Goal: Task Accomplishment & Management: Complete application form

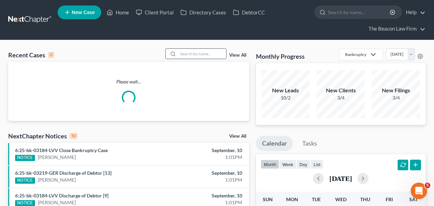
click at [205, 51] on input "search" at bounding box center [202, 54] width 48 height 10
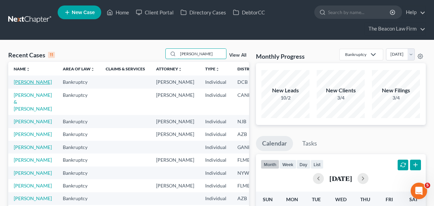
type input "[PERSON_NAME]"
click at [16, 85] on link "[PERSON_NAME]" at bounding box center [33, 82] width 38 height 6
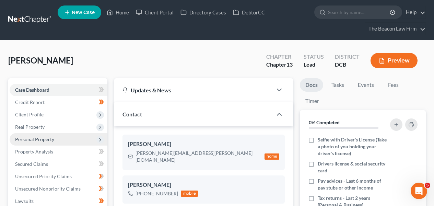
scroll to position [151, 0]
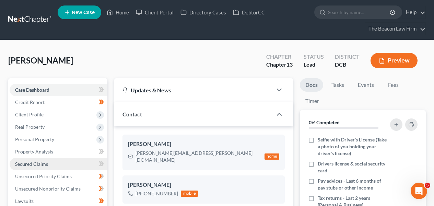
click at [52, 160] on link "Secured Claims" at bounding box center [59, 164] width 98 height 12
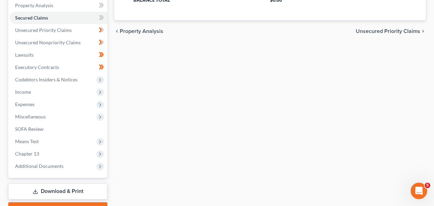
scroll to position [146, 0]
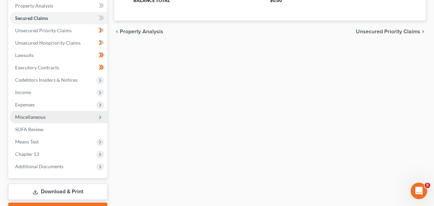
click at [77, 118] on span "Miscellaneous" at bounding box center [59, 117] width 98 height 12
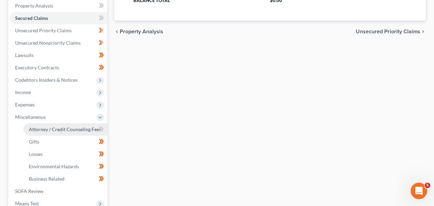
click at [75, 128] on span "Attorney / Credit Counseling Fees" at bounding box center [65, 129] width 72 height 6
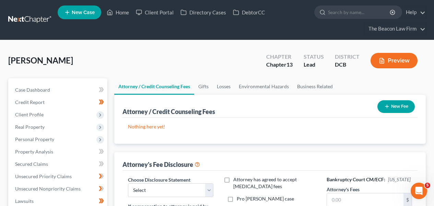
click at [399, 102] on button "New Fee" at bounding box center [395, 106] width 37 height 13
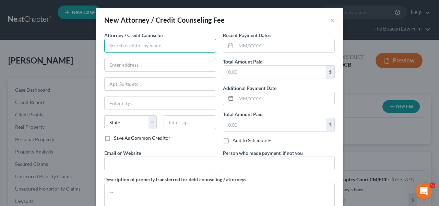
click at [137, 50] on input "text" at bounding box center [160, 46] width 112 height 14
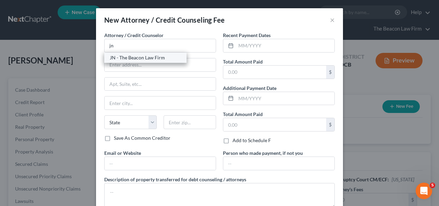
click at [115, 60] on div "JN - The Beacon Law Firm" at bounding box center [145, 57] width 71 height 7
type input "JN - The Beacon Law Firm"
type input "2582 Maguire Road, #124"
type input "Ocoee"
select select "9"
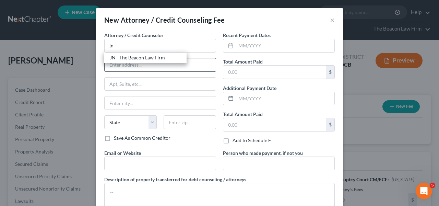
type input "34761"
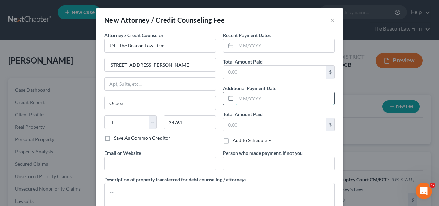
click at [247, 94] on input "text" at bounding box center [285, 98] width 98 height 13
click at [248, 72] on input "text" at bounding box center [274, 72] width 103 height 13
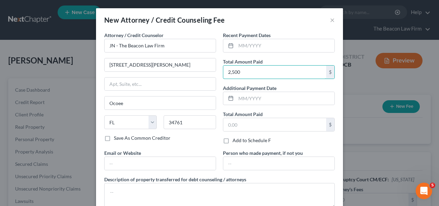
type input "2,500"
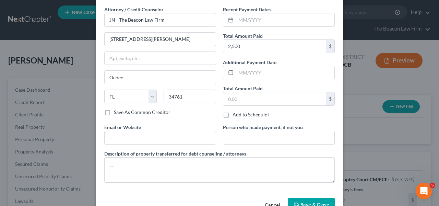
scroll to position [45, 0]
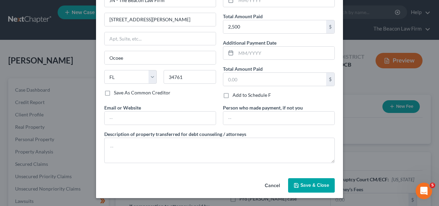
click at [304, 187] on span "Save & Close" at bounding box center [314, 185] width 29 height 6
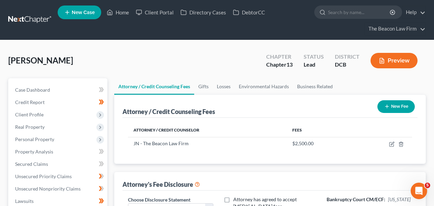
click at [395, 107] on button "New Fee" at bounding box center [395, 106] width 37 height 13
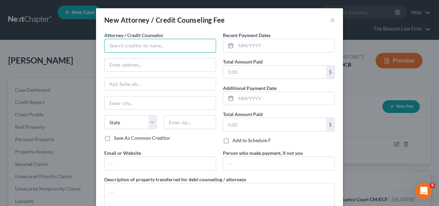
click at [154, 44] on input "text" at bounding box center [160, 46] width 112 height 14
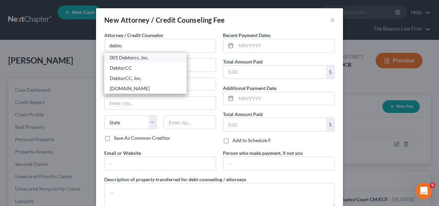
click at [151, 56] on div "001 Debtorcc, Inc." at bounding box center [145, 57] width 71 height 7
type input "001 Debtorcc, Inc."
type input "378 Summit Avenue"
type input "Jersey City"
select select "33"
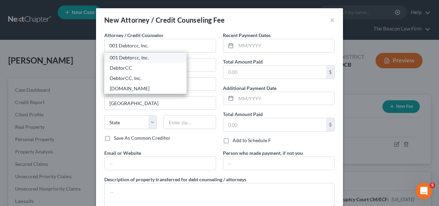
type input "07306"
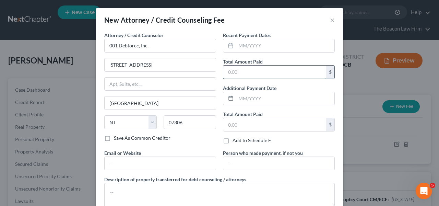
click at [241, 73] on input "text" at bounding box center [274, 72] width 103 height 13
type input "19.95"
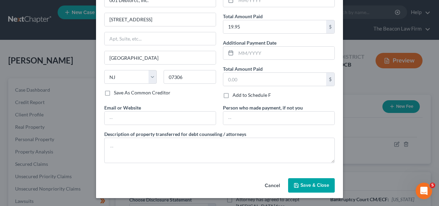
click at [294, 185] on icon "button" at bounding box center [296, 185] width 4 height 4
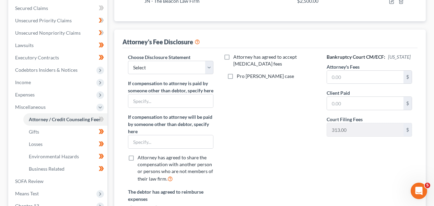
scroll to position [156, 0]
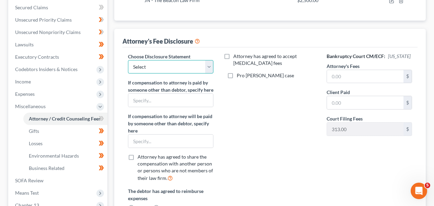
click at [140, 62] on select "Select WDPa - Andrew Carroll NY Eastern June 2 - June Nguyen (Chapter 13 FL Onl…" at bounding box center [170, 67] width 85 height 14
select select "28"
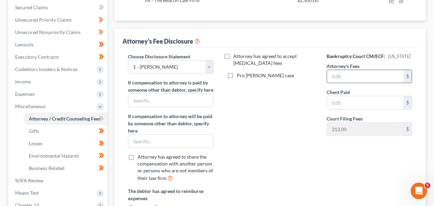
click at [380, 79] on input "text" at bounding box center [365, 76] width 76 height 13
type input "2,500"
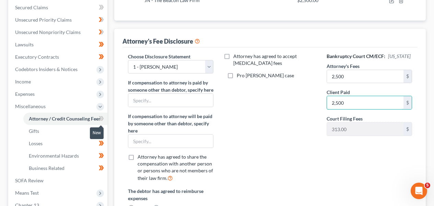
type input "2,500"
click at [102, 116] on icon at bounding box center [102, 118] width 3 height 5
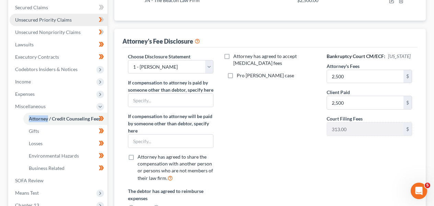
click at [69, 24] on link "Unsecured Priority Claims" at bounding box center [59, 20] width 98 height 12
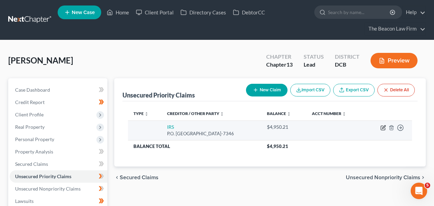
click at [385, 129] on icon "button" at bounding box center [382, 127] width 5 height 5
select select "39"
select select "0"
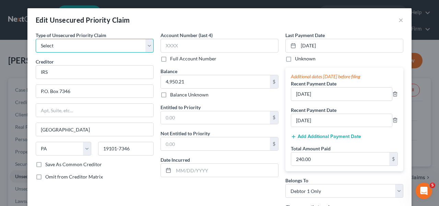
click at [133, 43] on select "Select Taxes & Other Government Units Domestic Support Obligations Extensions o…" at bounding box center [95, 46] width 118 height 14
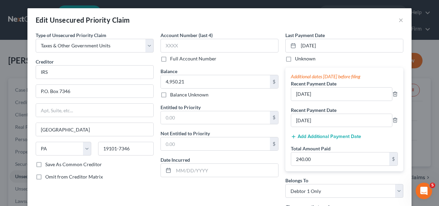
select select "39"
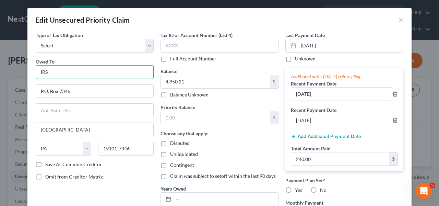
click at [102, 72] on input "IRS" at bounding box center [95, 72] width 118 height 14
paste input "nternal Revenue Service"
type input "Internal Revenue Service"
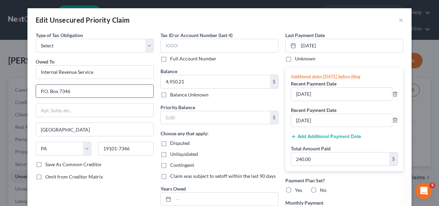
click at [96, 91] on input "P.O. Box 7346" at bounding box center [94, 91] width 117 height 13
click at [96, 90] on input "P.O. Box 7346" at bounding box center [94, 91] width 117 height 13
click at [97, 90] on input "P.O. Box 7346" at bounding box center [94, 91] width 117 height 13
click at [94, 91] on input "P.O. Box 7346" at bounding box center [94, 91] width 117 height 13
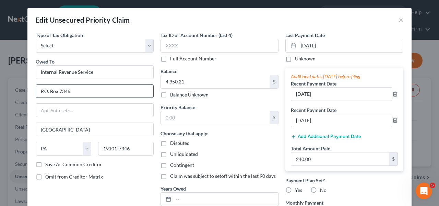
click at [94, 91] on input "P.O. Box 7346" at bounding box center [94, 91] width 117 height 13
paste input "P. O. Box 7346"
drag, startPoint x: 94, startPoint y: 91, endPoint x: 51, endPoint y: 91, distance: 42.9
click at [48, 91] on input "P.O. Box 7346P. O. Box 7346" at bounding box center [94, 91] width 117 height 13
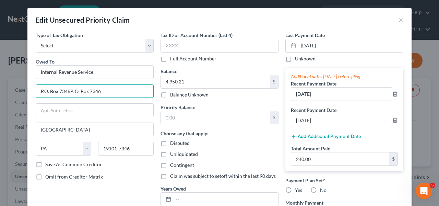
drag, startPoint x: 104, startPoint y: 92, endPoint x: 16, endPoint y: 89, distance: 87.5
click at [16, 89] on div "Edit Unsecured Priority Claim × Type of Tax Obligation * Select Federal City St…" at bounding box center [219, 103] width 439 height 206
paste input "text"
type input "P. O. Box 7346"
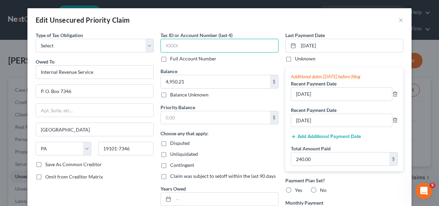
click at [228, 44] on input "text" at bounding box center [220, 46] width 118 height 14
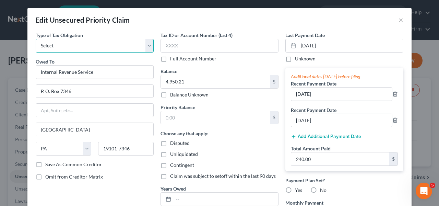
click at [125, 47] on select "Select Federal City State Franchise Tax Board Other" at bounding box center [95, 46] width 118 height 14
select select "0"
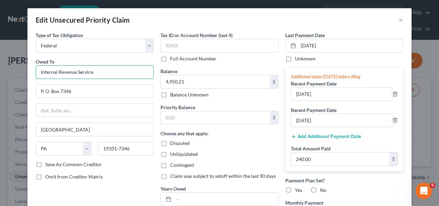
click at [135, 66] on input "Internal Revenue Service" at bounding box center [95, 72] width 118 height 14
click at [135, 61] on div "Owed To * Internal Revenue Service" at bounding box center [95, 68] width 118 height 21
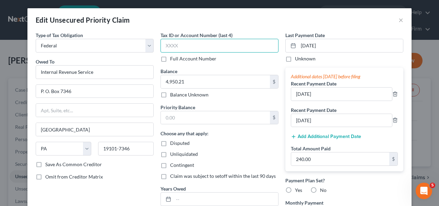
click at [197, 39] on input "text" at bounding box center [220, 46] width 118 height 14
click at [208, 191] on div "Years Owed" at bounding box center [220, 195] width 118 height 21
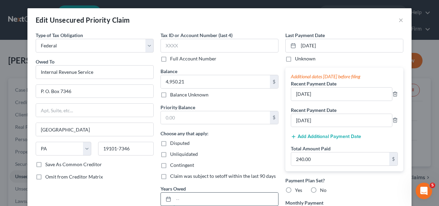
click at [207, 194] on input "text" at bounding box center [226, 198] width 105 height 13
type input "2022"
click at [205, 83] on input "4,950.21" at bounding box center [215, 81] width 109 height 13
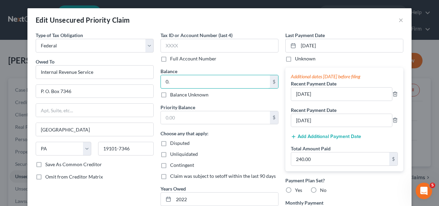
type input "0"
type input "4,889.46"
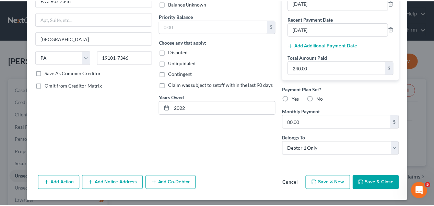
scroll to position [94, 0]
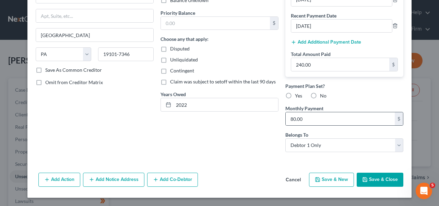
click at [377, 125] on div "80.00 $" at bounding box center [344, 119] width 118 height 14
click at [377, 121] on input "80.00" at bounding box center [340, 118] width 109 height 13
click at [383, 177] on button "Save & Close" at bounding box center [380, 180] width 47 height 14
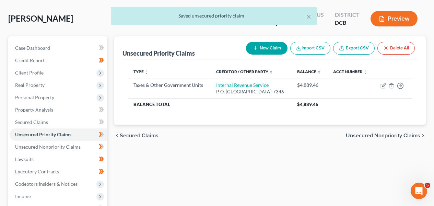
scroll to position [68, 0]
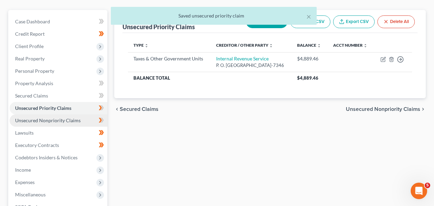
click at [82, 121] on link "Unsecured Nonpriority Claims" at bounding box center [59, 120] width 98 height 12
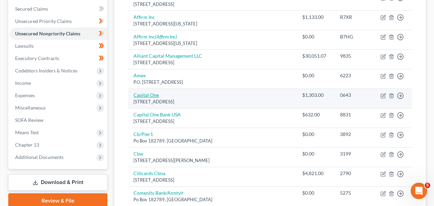
scroll to position [156, 0]
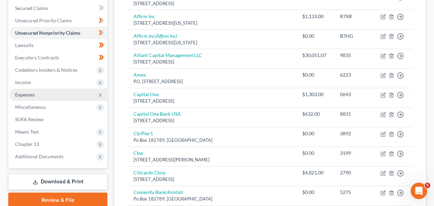
click at [82, 93] on span "Expenses" at bounding box center [59, 94] width 98 height 12
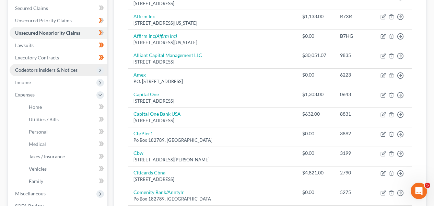
click at [81, 70] on span "Codebtors Insiders & Notices" at bounding box center [59, 70] width 98 height 12
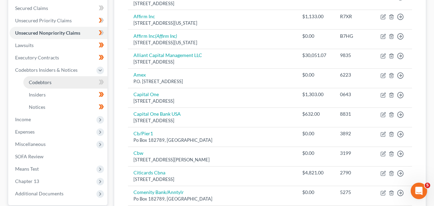
click at [83, 83] on link "Codebtors" at bounding box center [65, 82] width 84 height 12
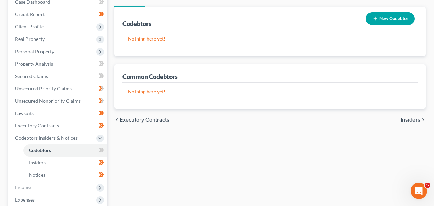
scroll to position [87, 0]
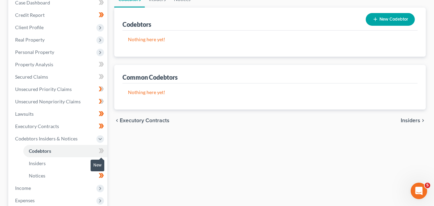
click at [106, 152] on span at bounding box center [101, 151] width 12 height 10
click at [76, 45] on span "Real Property" at bounding box center [59, 40] width 98 height 12
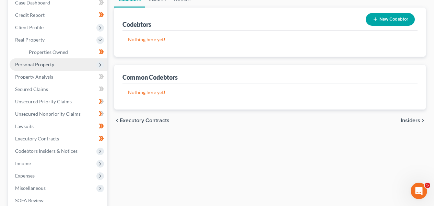
click at [71, 67] on span "Personal Property" at bounding box center [59, 64] width 98 height 12
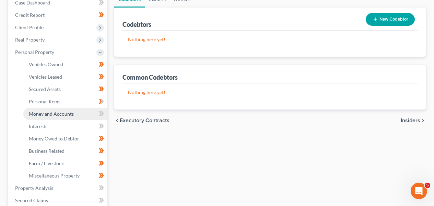
click at [77, 118] on link "Money and Accounts" at bounding box center [65, 114] width 84 height 12
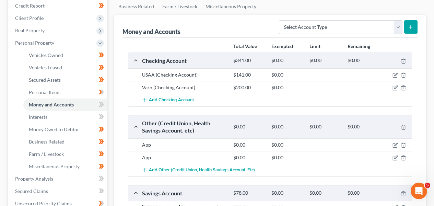
scroll to position [99, 0]
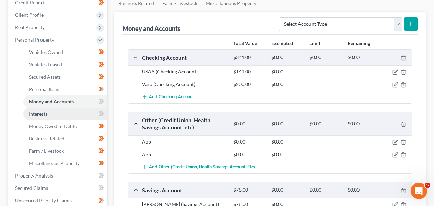
click at [60, 113] on link "Interests" at bounding box center [65, 114] width 84 height 12
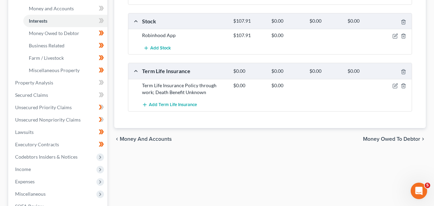
scroll to position [200, 0]
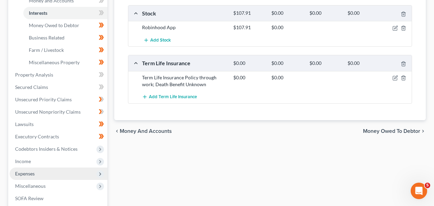
click at [84, 173] on span "Expenses" at bounding box center [59, 173] width 98 height 12
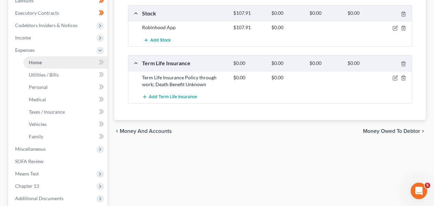
click at [80, 64] on link "Home" at bounding box center [65, 62] width 84 height 12
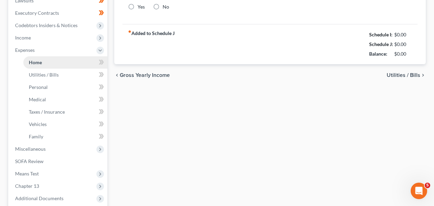
type input "2,390.00"
type input "0.00"
radio input "true"
type input "9.00"
type input "0.00"
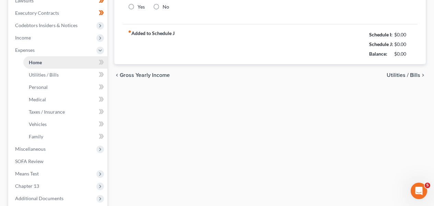
type input "0.00"
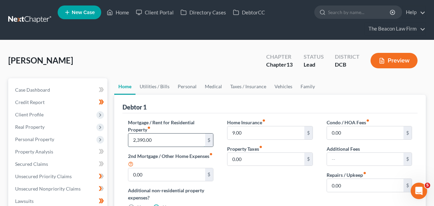
click at [173, 142] on input "2,390.00" at bounding box center [166, 139] width 76 height 13
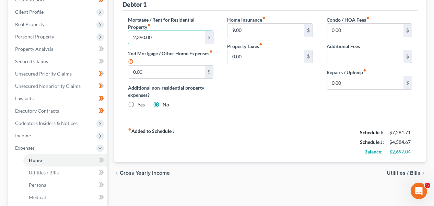
scroll to position [104, 0]
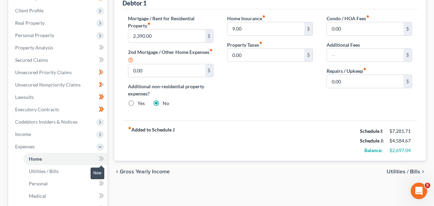
click at [105, 159] on span at bounding box center [101, 159] width 12 height 10
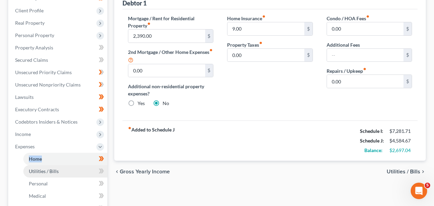
click at [78, 167] on link "Utilities / Bills" at bounding box center [65, 171] width 84 height 12
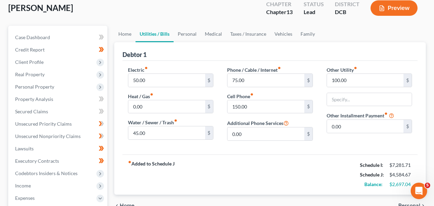
scroll to position [53, 0]
click at [220, 38] on link "Medical" at bounding box center [213, 33] width 25 height 16
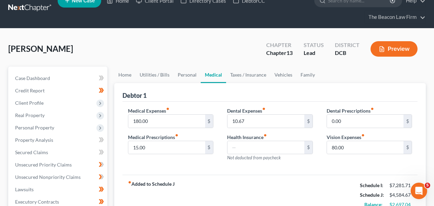
scroll to position [0, 0]
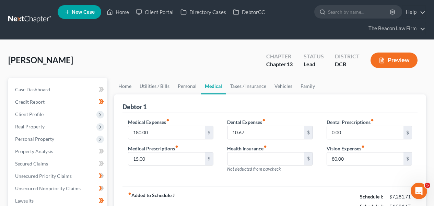
click at [219, 34] on ul "New Case Home Client Portal Directory Cases DebtorCC - No Result - See all resu…" at bounding box center [242, 19] width 368 height 33
click at [247, 87] on link "Taxes / Insurance" at bounding box center [248, 86] width 44 height 16
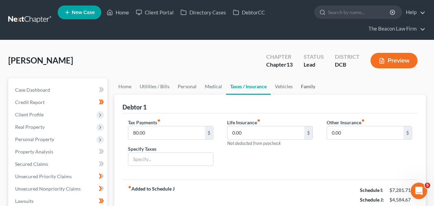
click at [297, 85] on link "Family" at bounding box center [308, 86] width 23 height 16
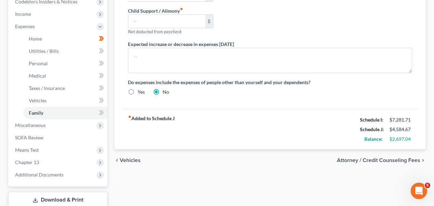
scroll to position [236, 0]
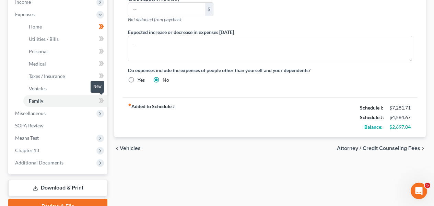
click at [102, 103] on icon at bounding box center [101, 100] width 5 height 9
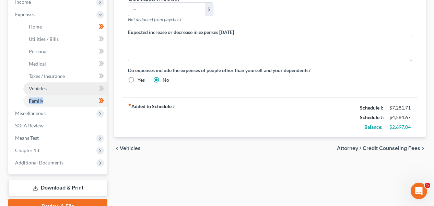
click at [85, 93] on link "Vehicles" at bounding box center [65, 88] width 84 height 12
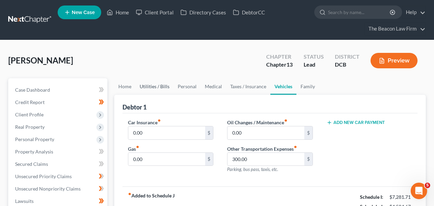
click at [153, 92] on link "Utilities / Bills" at bounding box center [154, 86] width 38 height 16
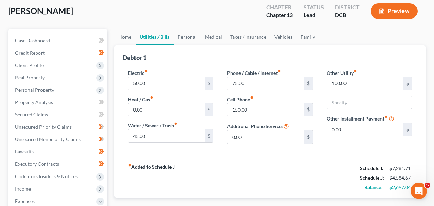
scroll to position [49, 0]
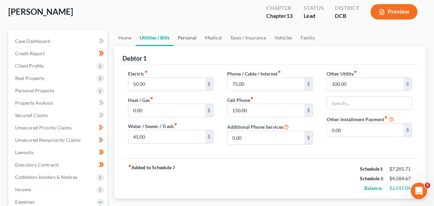
click at [187, 39] on link "Personal" at bounding box center [187, 37] width 27 height 16
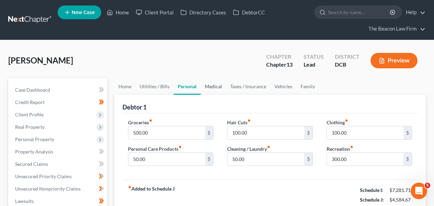
click at [212, 83] on link "Medical" at bounding box center [213, 86] width 25 height 16
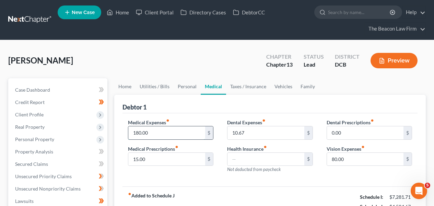
click at [175, 131] on input "180.00" at bounding box center [166, 132] width 76 height 13
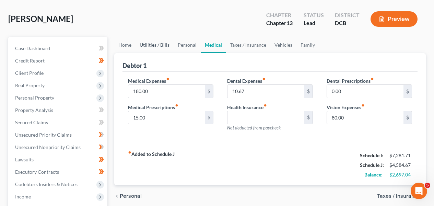
click at [167, 46] on link "Utilities / Bills" at bounding box center [154, 45] width 38 height 16
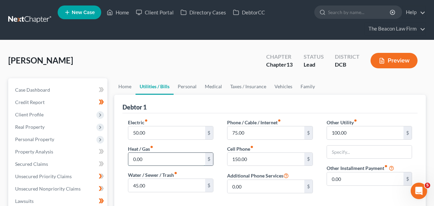
click at [146, 155] on input "0.00" at bounding box center [166, 159] width 76 height 13
click at [182, 184] on input "45.00" at bounding box center [166, 185] width 76 height 13
type input "50"
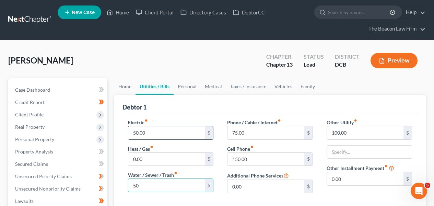
click at [181, 132] on input "50.00" at bounding box center [166, 132] width 76 height 13
type input "41"
click at [351, 146] on input "text" at bounding box center [369, 151] width 85 height 13
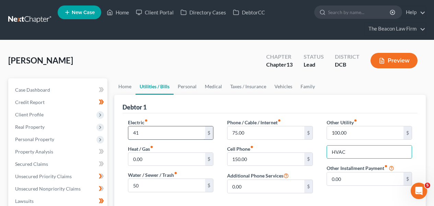
type input "HVAC"
click at [187, 132] on input "41" at bounding box center [166, 132] width 76 height 13
type input "45"
click at [354, 145] on input "HVAC" at bounding box center [369, 151] width 85 height 13
click at [354, 150] on input "HVAC" at bounding box center [369, 151] width 85 height 13
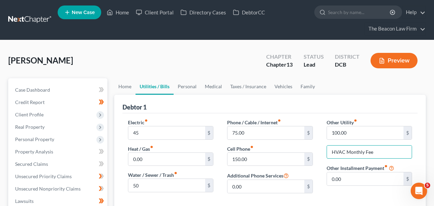
type input "HVAC Monthly Fee"
click at [210, 85] on link "Medical" at bounding box center [213, 86] width 25 height 16
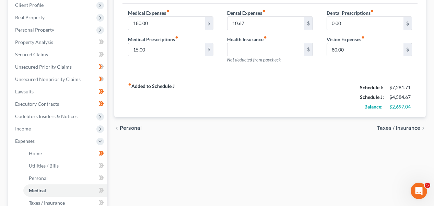
scroll to position [118, 0]
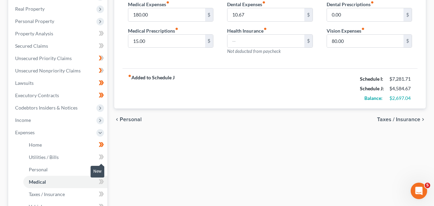
click at [104, 155] on span at bounding box center [101, 158] width 12 height 10
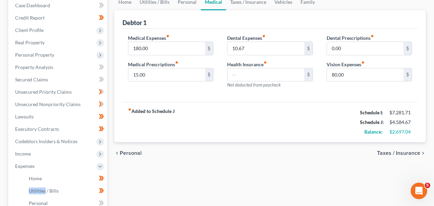
scroll to position [82, 0]
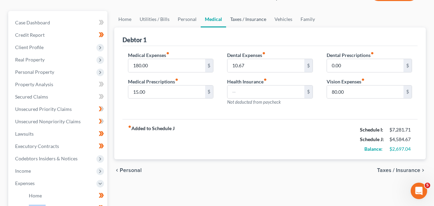
click at [257, 22] on link "Taxes / Insurance" at bounding box center [248, 19] width 44 height 16
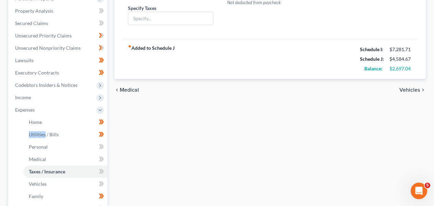
scroll to position [139, 0]
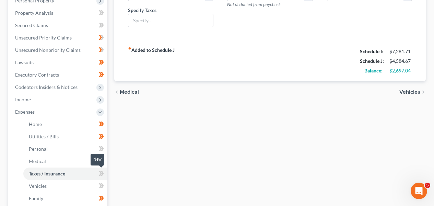
click at [106, 170] on span at bounding box center [101, 174] width 12 height 10
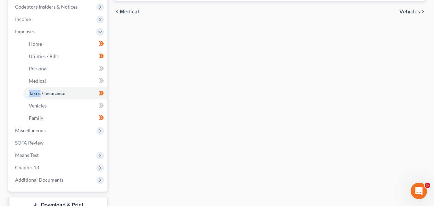
scroll to position [224, 0]
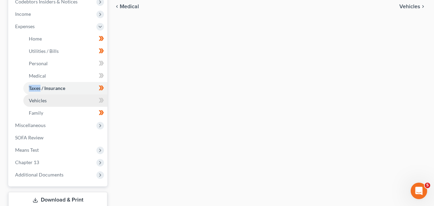
click at [71, 98] on link "Vehicles" at bounding box center [65, 100] width 84 height 12
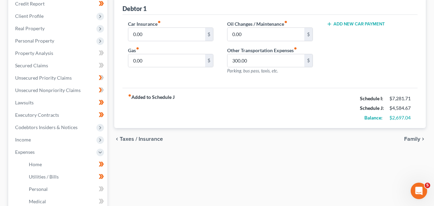
scroll to position [96, 0]
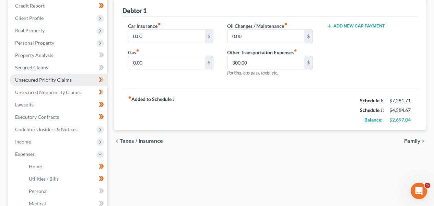
click at [53, 79] on span "Unsecured Priority Claims" at bounding box center [43, 80] width 57 height 6
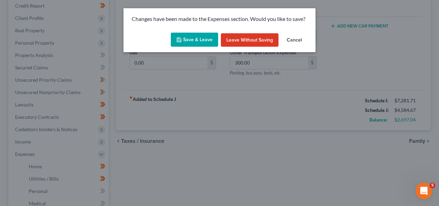
click at [185, 38] on button "Save & Leave" at bounding box center [194, 40] width 47 height 14
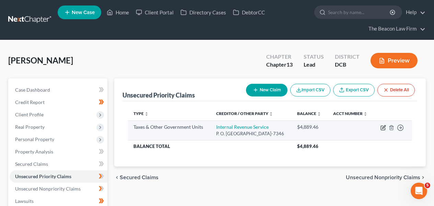
click at [384, 130] on icon "button" at bounding box center [382, 127] width 5 height 5
select select "0"
select select "39"
select select "0"
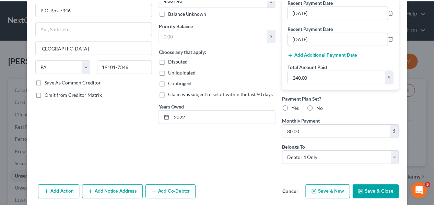
scroll to position [82, 0]
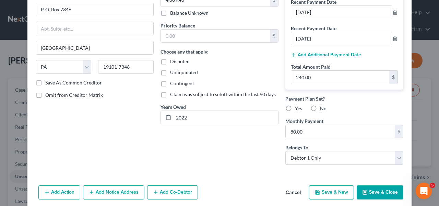
click at [295, 110] on label "Yes" at bounding box center [298, 108] width 7 height 7
click at [298, 109] on input "Yes" at bounding box center [300, 107] width 4 height 4
radio input "true"
click at [360, 191] on button "Save & Close" at bounding box center [380, 192] width 47 height 14
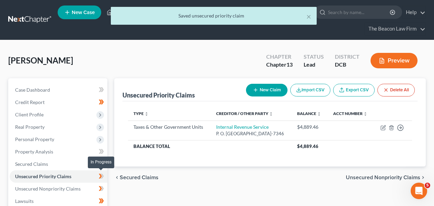
click at [103, 175] on icon at bounding box center [102, 176] width 3 height 5
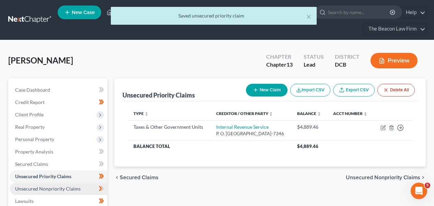
click at [88, 185] on link "Unsecured Nonpriority Claims" at bounding box center [59, 188] width 98 height 12
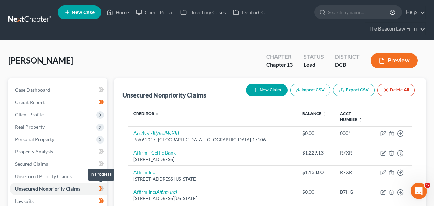
click at [101, 187] on icon at bounding box center [101, 188] width 5 height 9
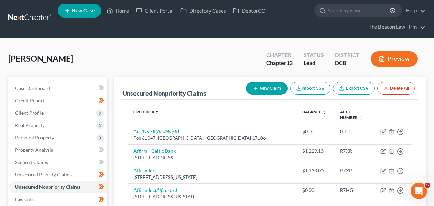
scroll to position [1, 0]
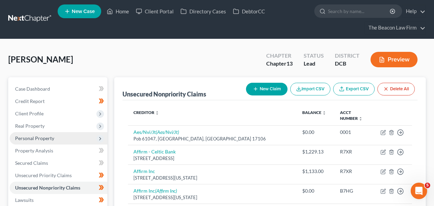
click at [50, 138] on span "Personal Property" at bounding box center [34, 138] width 39 height 6
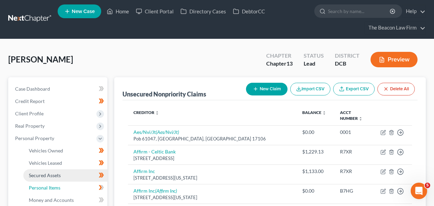
click at [54, 188] on span "Personal Items" at bounding box center [45, 188] width 32 height 6
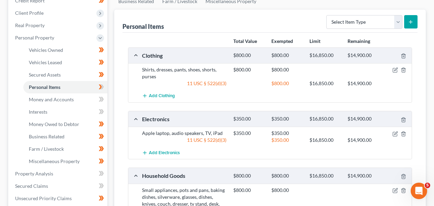
scroll to position [99, 0]
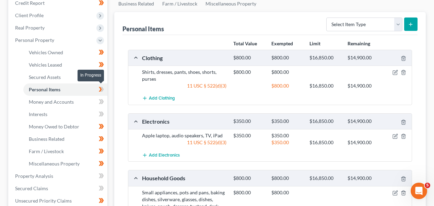
click at [106, 90] on span at bounding box center [101, 90] width 12 height 10
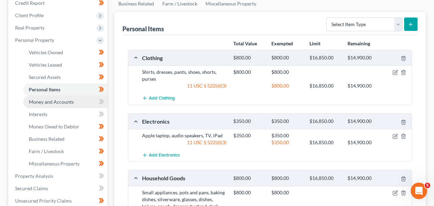
click at [84, 101] on link "Money and Accounts" at bounding box center [65, 102] width 84 height 12
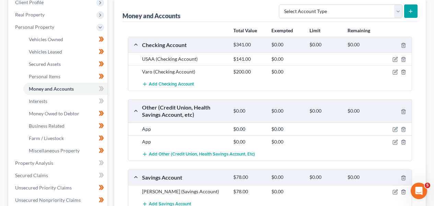
scroll to position [113, 0]
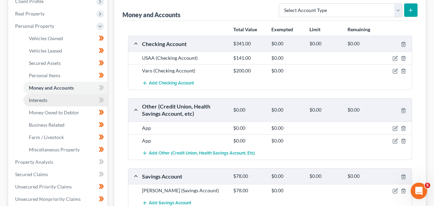
click at [55, 105] on link "Interests" at bounding box center [65, 100] width 84 height 12
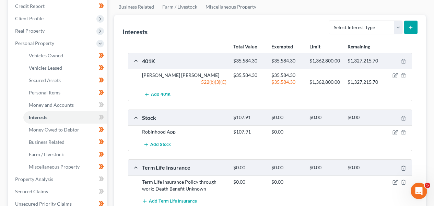
scroll to position [97, 0]
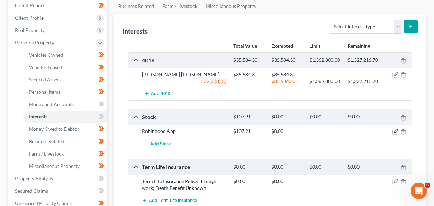
click at [392, 130] on icon "button" at bounding box center [394, 131] width 5 height 5
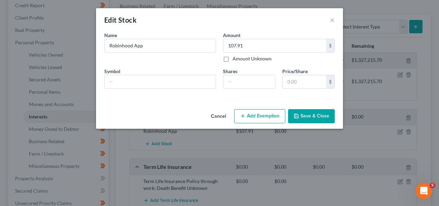
click at [213, 114] on button "Cancel" at bounding box center [218, 117] width 26 height 14
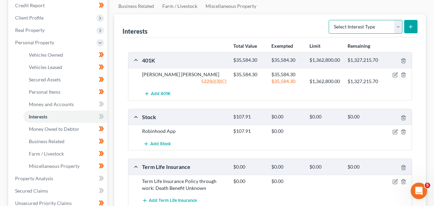
click at [381, 33] on select "Select Interest Type 401K Annuity Bond Education IRA Government Bond Government…" at bounding box center [366, 27] width 74 height 14
click at [392, 27] on select "Select Interest Type 401K Annuity Bond Education IRA Government Bond Government…" at bounding box center [366, 27] width 74 height 14
select select "other_retirement_plan"
click at [409, 27] on icon "submit" at bounding box center [410, 26] width 5 height 5
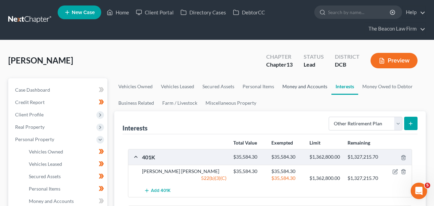
click at [322, 86] on link "Money and Accounts" at bounding box center [304, 86] width 53 height 16
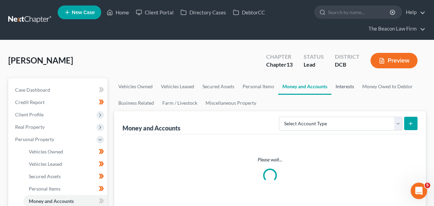
click at [335, 86] on link "Interests" at bounding box center [344, 86] width 27 height 16
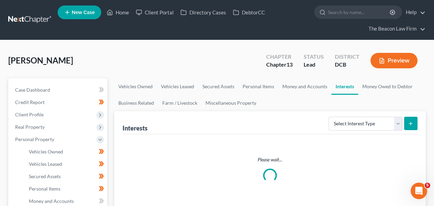
click at [362, 113] on div "Interests Select Interest Type 401K Annuity Bond Education IRA Government Bond …" at bounding box center [269, 122] width 295 height 23
click at [360, 119] on select "Select Interest Type 401K Annuity Bond Education IRA Government Bond Government…" at bounding box center [366, 124] width 74 height 14
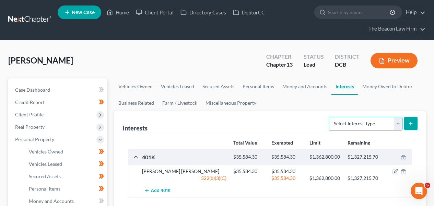
select select "other_retirement_plan"
click at [410, 124] on icon "submit" at bounding box center [410, 123] width 5 height 5
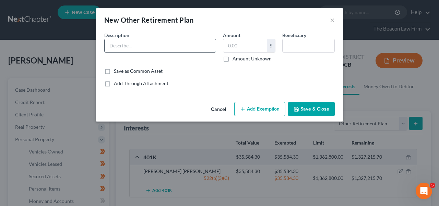
click at [180, 45] on input "text" at bounding box center [160, 45] width 111 height 13
type input "403B"
paste input "125.53"
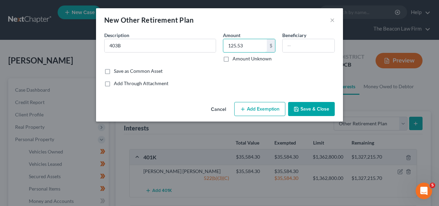
type input "125.53"
click at [295, 109] on icon "button" at bounding box center [296, 108] width 5 height 5
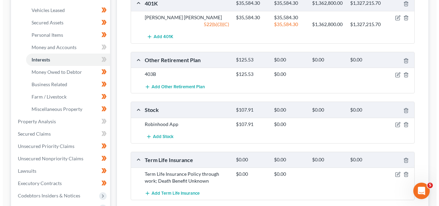
scroll to position [154, 0]
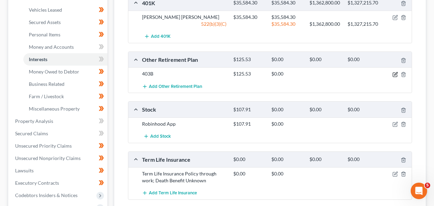
click at [393, 74] on icon "button" at bounding box center [395, 74] width 4 height 4
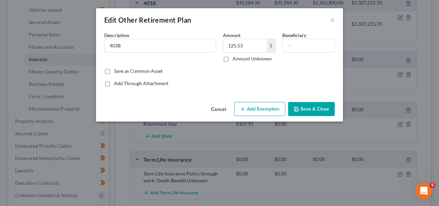
click at [262, 110] on button "Add Exemption" at bounding box center [259, 109] width 51 height 14
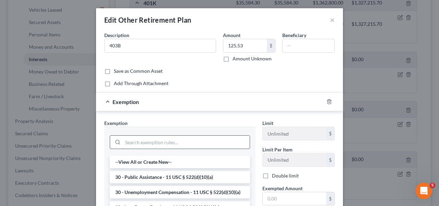
click at [196, 140] on input "search" at bounding box center [186, 141] width 127 height 13
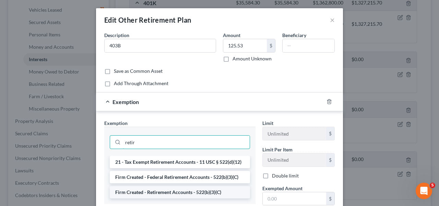
type input "retir"
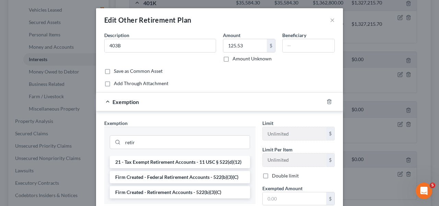
click at [229, 191] on li "Firm Created - Retirement Accounts - 522(b)(3)(C)" at bounding box center [180, 192] width 140 height 12
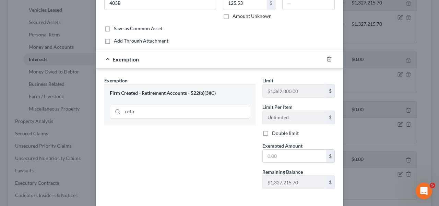
scroll to position [55, 0]
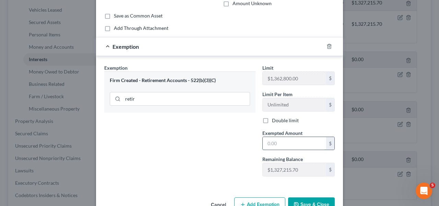
click at [292, 141] on input "text" at bounding box center [294, 143] width 63 height 13
type input "125.53"
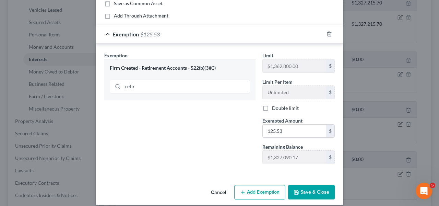
scroll to position [75, 0]
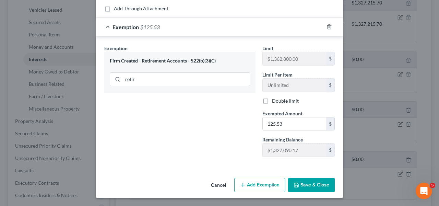
click at [316, 183] on button "Save & Close" at bounding box center [311, 185] width 47 height 14
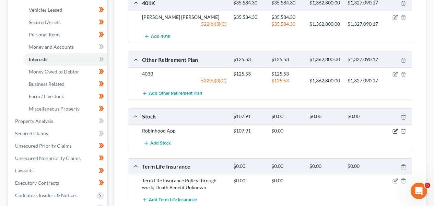
click at [394, 129] on icon "button" at bounding box center [394, 130] width 5 height 5
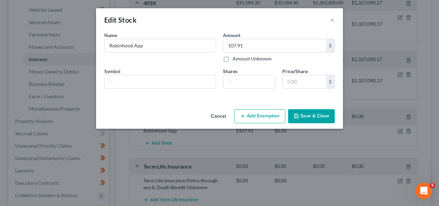
click at [239, 119] on button "Add Exemption" at bounding box center [259, 116] width 51 height 14
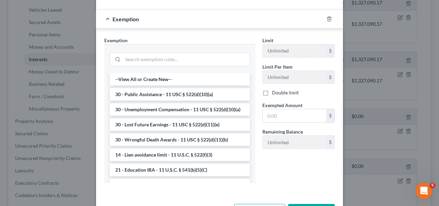
scroll to position [92, 0]
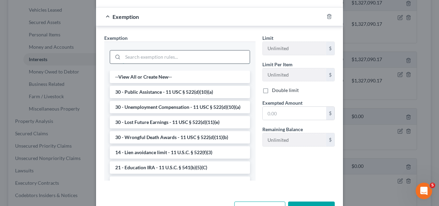
click at [161, 57] on input "search" at bounding box center [186, 56] width 127 height 13
type input "f"
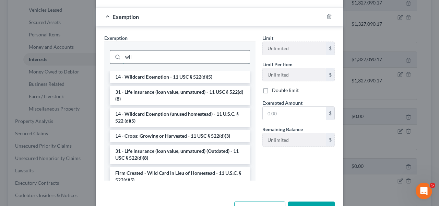
scroll to position [82, 0]
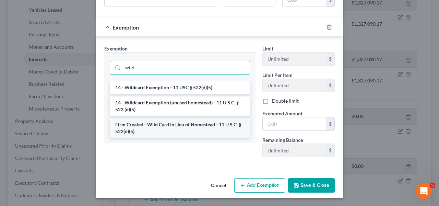
type input "wild"
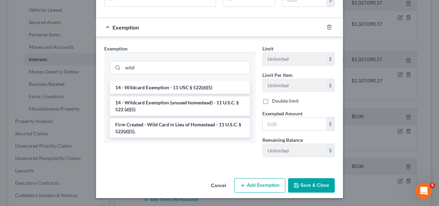
drag, startPoint x: 168, startPoint y: 122, endPoint x: 176, endPoint y: 123, distance: 7.7
click at [168, 122] on li "Firm Created - Wild Card in Lieu of Homestead - 11 U.S.C. § 522(d)(5)." at bounding box center [180, 127] width 140 height 19
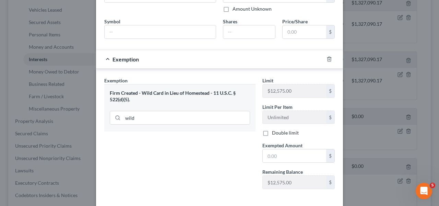
scroll to position [51, 0]
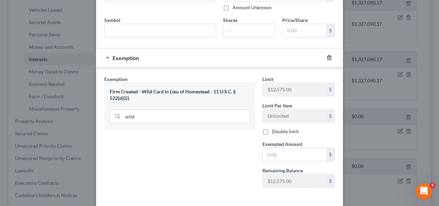
click at [327, 59] on icon "button" at bounding box center [329, 57] width 5 height 5
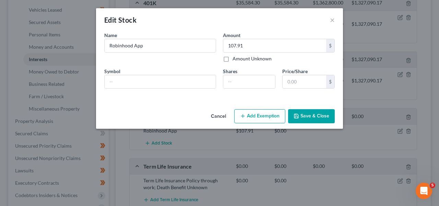
click at [279, 109] on button "Add Exemption" at bounding box center [259, 116] width 51 height 14
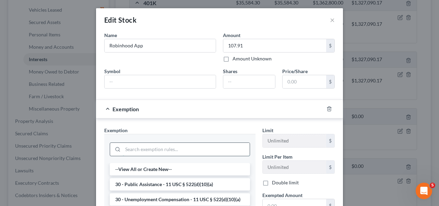
click at [173, 154] on input "search" at bounding box center [186, 149] width 127 height 13
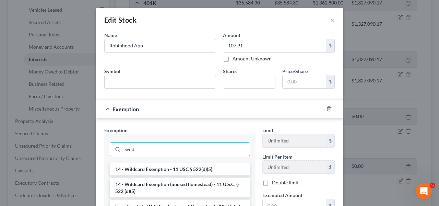
type input "wild"
drag, startPoint x: 427, startPoint y: 95, endPoint x: 417, endPoint y: 108, distance: 15.9
click at [430, 109] on div "Edit Stock × An exemption set must first be selected from the Filing Informatio…" at bounding box center [219, 103] width 439 height 206
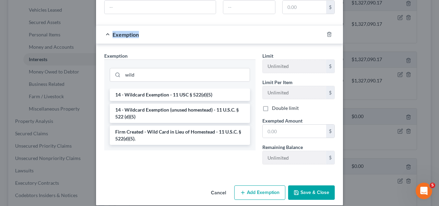
scroll to position [82, 0]
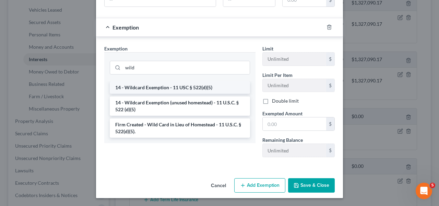
click at [152, 90] on li "14 - Wildcard Exemption - 11 USC § 522(d)(5)" at bounding box center [180, 87] width 140 height 12
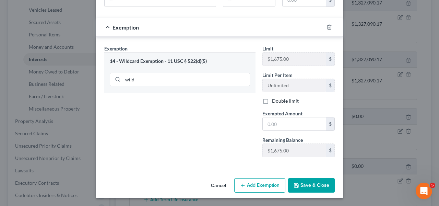
click at [333, 28] on div at bounding box center [333, 27] width 19 height 11
click at [330, 28] on div at bounding box center [333, 27] width 19 height 11
click at [327, 28] on icon "button" at bounding box center [329, 26] width 5 height 5
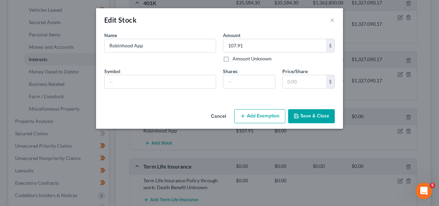
scroll to position [0, 0]
click at [276, 112] on button "Add Exemption" at bounding box center [259, 116] width 51 height 14
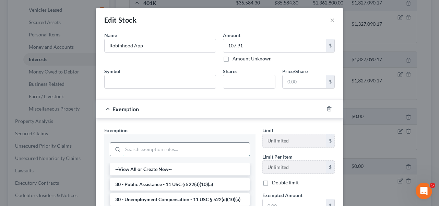
click at [220, 155] on input "search" at bounding box center [186, 149] width 127 height 13
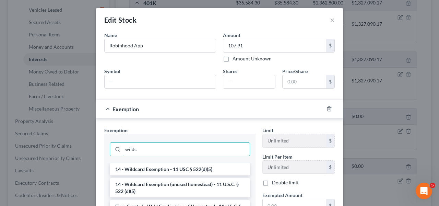
type input "wildc"
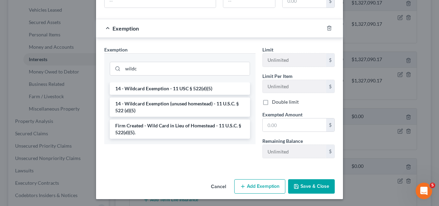
scroll to position [82, 0]
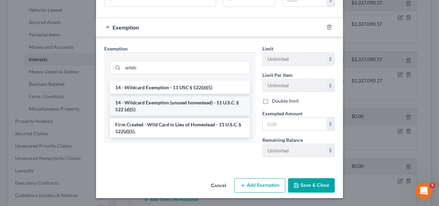
click at [169, 102] on li "14 - Wildcard Exemption (unused homestead) - 11 U.S.C. § 522 (d)(5)" at bounding box center [180, 105] width 140 height 19
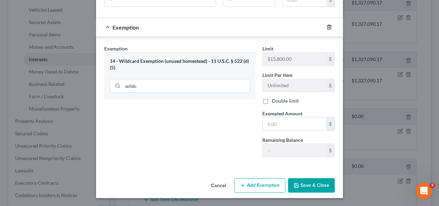
click at [327, 29] on icon "button" at bounding box center [329, 26] width 5 height 5
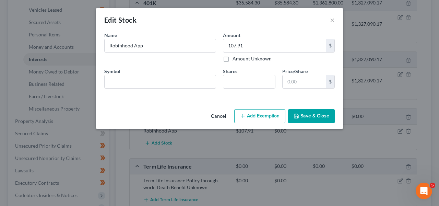
scroll to position [0, 0]
click at [245, 115] on icon "button" at bounding box center [242, 115] width 5 height 5
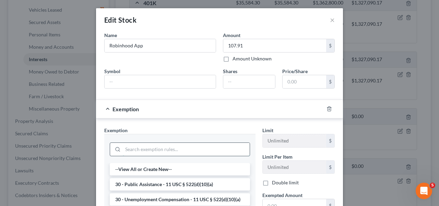
click at [186, 145] on input "search" at bounding box center [186, 149] width 127 height 13
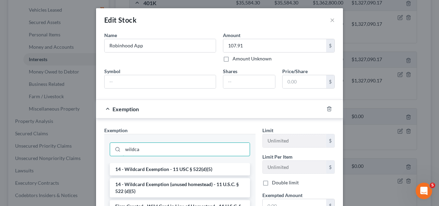
type input "wildca"
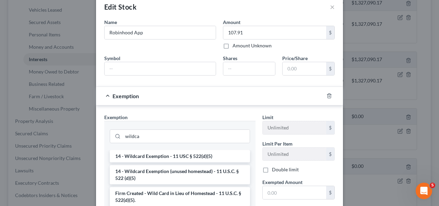
scroll to position [82, 0]
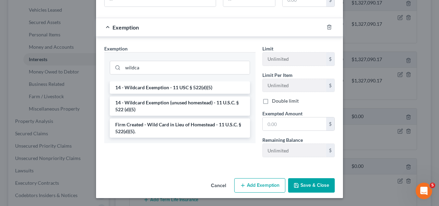
click at [116, 122] on li "Firm Created - Wild Card in Lieu of Homestead - 11 U.S.C. § 522(d)(5)." at bounding box center [180, 127] width 140 height 19
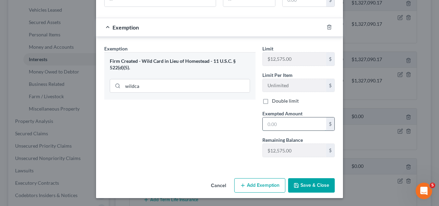
click at [303, 128] on input "text" at bounding box center [294, 123] width 63 height 13
drag, startPoint x: 298, startPoint y: 125, endPoint x: 301, endPoint y: 126, distance: 3.5
click at [297, 124] on input "text" at bounding box center [294, 123] width 63 height 13
type input "107.91"
click at [310, 189] on button "Save & Close" at bounding box center [311, 185] width 47 height 14
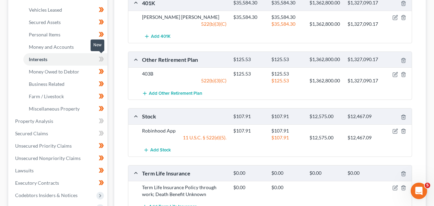
click at [109, 58] on div "Case Dashboard Payments Invoices Payments Payments Credit Report Client Profile" at bounding box center [58, 128] width 106 height 409
click at [107, 59] on span at bounding box center [101, 60] width 12 height 10
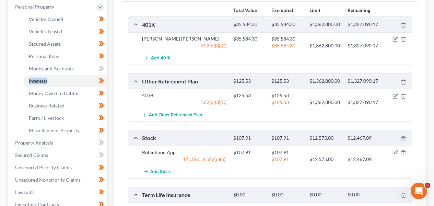
scroll to position [306, 0]
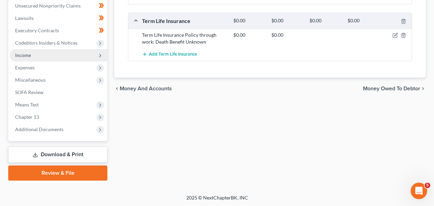
click at [49, 59] on span "Income" at bounding box center [59, 55] width 98 height 12
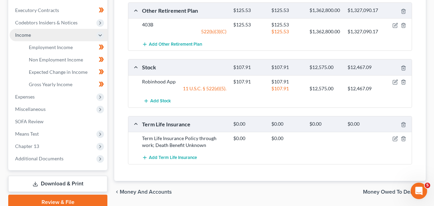
scroll to position [183, 0]
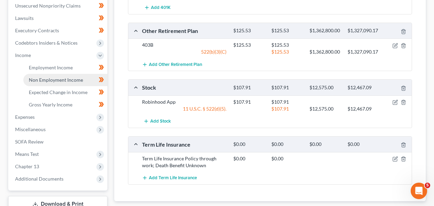
click at [46, 74] on link "Non Employment Income" at bounding box center [65, 80] width 84 height 12
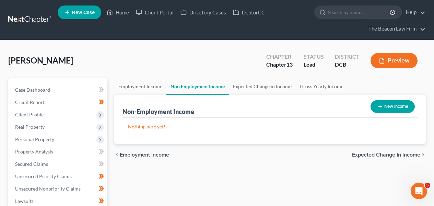
click at [405, 103] on button "New Income" at bounding box center [392, 106] width 44 height 13
select select "0"
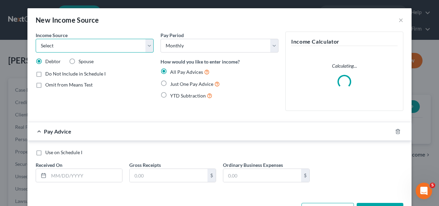
click at [128, 48] on select "Select Unemployment Disability (from employer) Pension Retirement Social Securi…" at bounding box center [95, 46] width 118 height 14
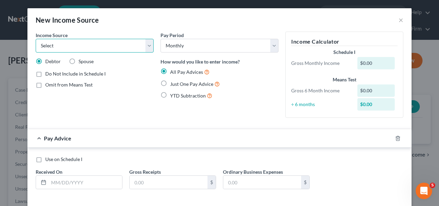
select select "13"
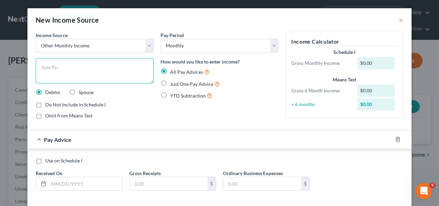
click at [98, 73] on textarea at bounding box center [95, 70] width 118 height 25
type textarea "t"
type textarea "Employer Stipend"
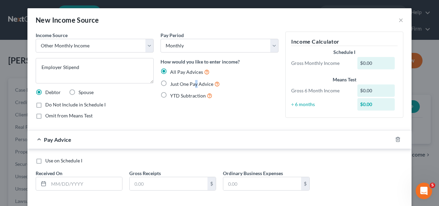
drag, startPoint x: 182, startPoint y: 84, endPoint x: 168, endPoint y: 77, distance: 15.8
click at [182, 84] on span "Just One Pay Advice" at bounding box center [191, 84] width 43 height 6
click at [173, 88] on div "All Pay Advices Just One Pay Advice YTD Subtraction" at bounding box center [220, 84] width 118 height 32
click at [172, 86] on span "Just One Pay Advice" at bounding box center [191, 84] width 43 height 6
click at [173, 84] on input "Just One Pay Advice" at bounding box center [175, 82] width 4 height 4
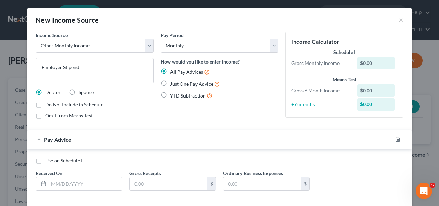
radio input "true"
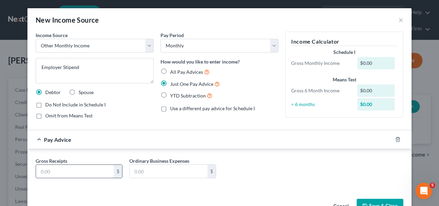
click at [93, 173] on input "text" at bounding box center [75, 171] width 78 height 13
type input "75"
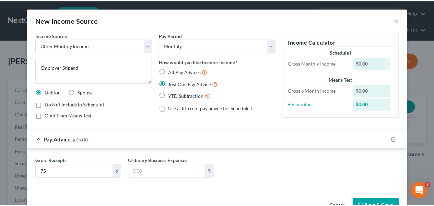
scroll to position [21, 0]
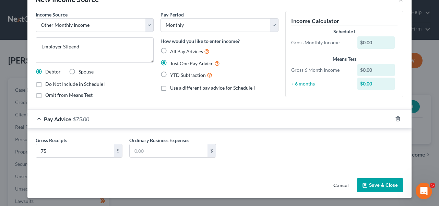
click at [386, 179] on button "Save & Close" at bounding box center [380, 185] width 47 height 14
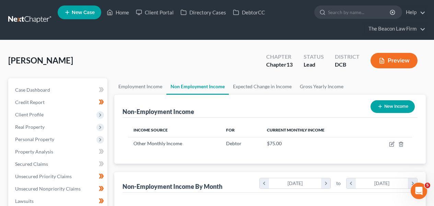
scroll to position [342877, 342826]
click at [328, 83] on link "Gross Yearly Income" at bounding box center [322, 86] width 52 height 16
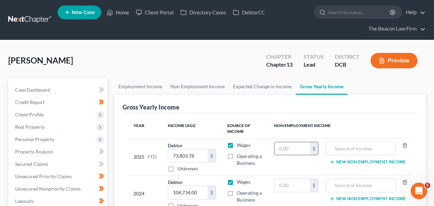
click at [295, 151] on input "text" at bounding box center [291, 148] width 35 height 13
type input "900"
type input "Employer Stipend"
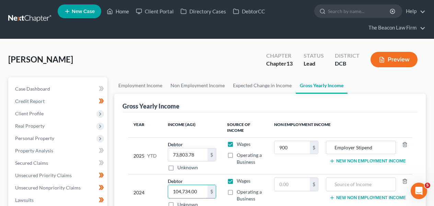
scroll to position [136, 0]
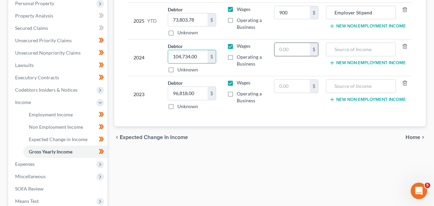
click at [296, 50] on input "text" at bounding box center [291, 49] width 35 height 13
type input "900"
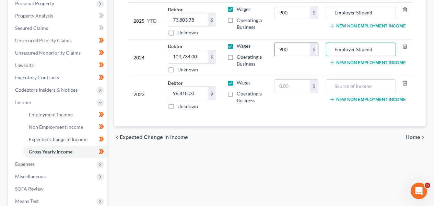
type input "Employer Stipend"
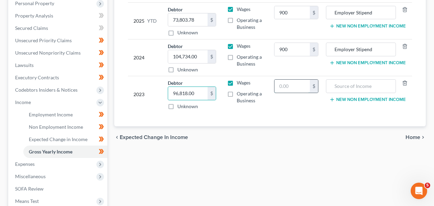
click at [288, 84] on input "text" at bounding box center [291, 86] width 35 height 13
type input "825"
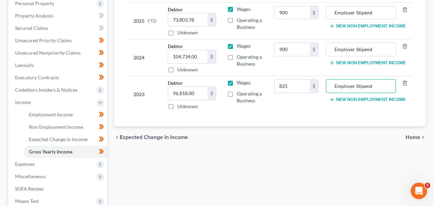
scroll to position [0, 0]
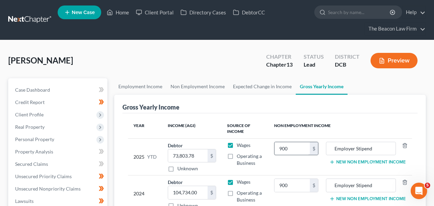
type input "Employer Stipend"
click at [296, 151] on input "900" at bounding box center [291, 148] width 35 height 13
click at [373, 153] on input "Employer Stipend" at bounding box center [361, 148] width 62 height 13
click at [374, 153] on input "Employer Stipend" at bounding box center [361, 148] width 62 height 13
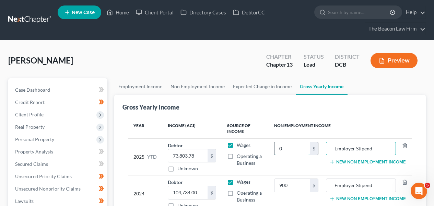
click at [305, 152] on input "0" at bounding box center [291, 148] width 35 height 13
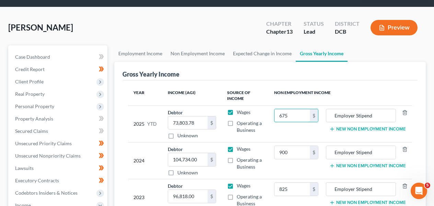
scroll to position [138, 0]
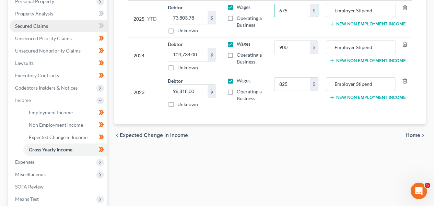
type input "675"
click at [75, 24] on link "Secured Claims" at bounding box center [59, 26] width 98 height 12
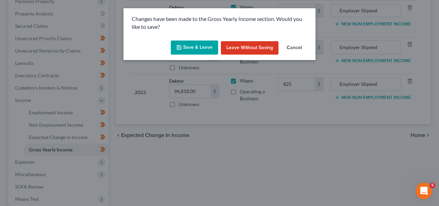
click at [216, 44] on button "Save & Leave" at bounding box center [194, 47] width 47 height 14
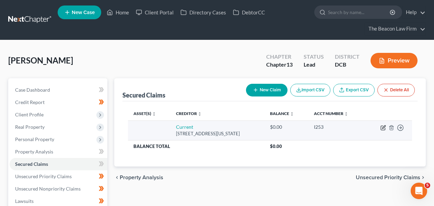
click at [382, 127] on icon "button" at bounding box center [382, 127] width 5 height 5
select select "35"
select select "0"
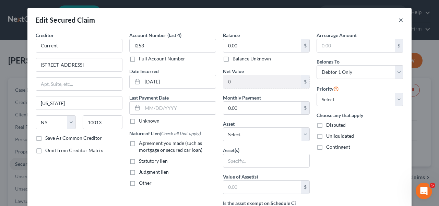
click at [400, 20] on button "×" at bounding box center [401, 20] width 5 height 8
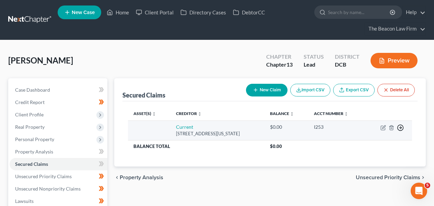
click at [401, 128] on line "button" at bounding box center [400, 128] width 2 height 0
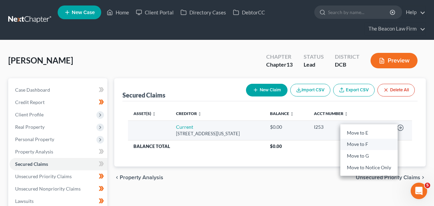
click at [382, 141] on link "Move to F" at bounding box center [368, 145] width 57 height 12
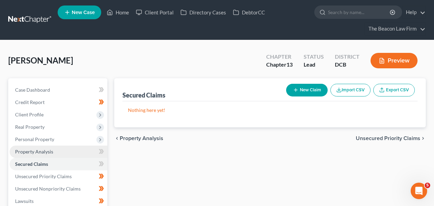
click at [85, 152] on link "Property Analysis" at bounding box center [59, 151] width 98 height 12
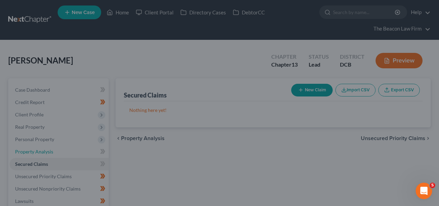
click at [10, 145] on link "Property Analysis" at bounding box center [59, 151] width 99 height 12
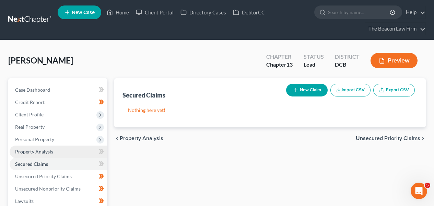
click at [68, 151] on link "Property Analysis" at bounding box center [59, 151] width 98 height 12
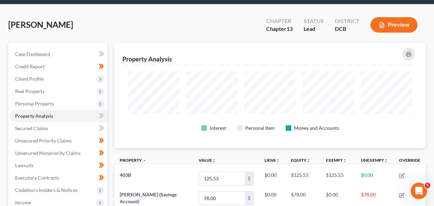
scroll to position [10, 0]
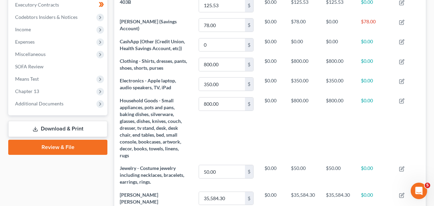
drag, startPoint x: 433, startPoint y: 81, endPoint x: 433, endPoint y: 55, distance: 26.4
click at [433, 55] on div "Dailey, Deborah Upgraded Chapter Chapter 13 Status Lead District DCB Preview Pe…" at bounding box center [217, 110] width 434 height 556
click at [432, 60] on div "Dailey, Deborah Upgraded Chapter Chapter 13 Status Lead District DCB Preview Pe…" at bounding box center [217, 110] width 434 height 556
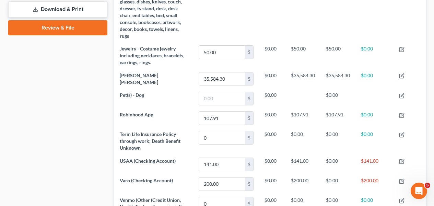
scroll to position [58, 0]
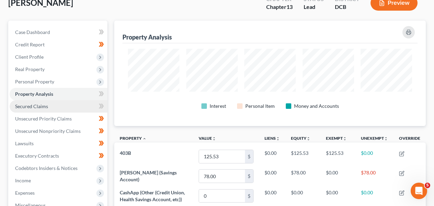
click at [22, 107] on span "Secured Claims" at bounding box center [31, 106] width 33 height 6
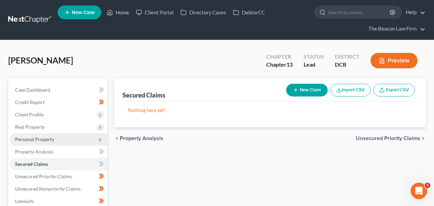
click at [44, 137] on span "Personal Property" at bounding box center [34, 139] width 39 height 6
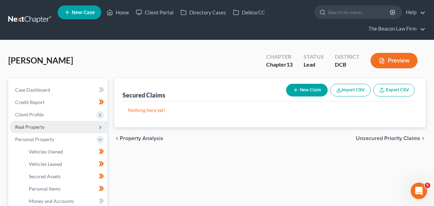
click at [52, 128] on span "Real Property" at bounding box center [59, 127] width 98 height 12
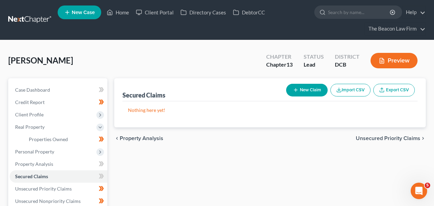
scroll to position [195, 0]
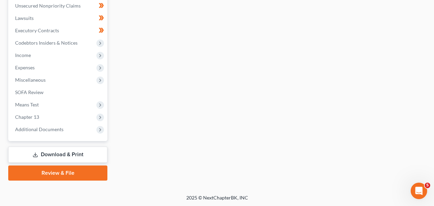
drag, startPoint x: 433, startPoint y: 125, endPoint x: 433, endPoint y: 81, distance: 43.6
click at [433, 81] on div "Dailey, Deborah Upgraded Chapter Chapter 13 Status Lead District DCB Preview Pe…" at bounding box center [217, 19] width 434 height 349
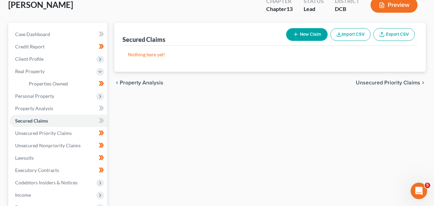
scroll to position [58, 0]
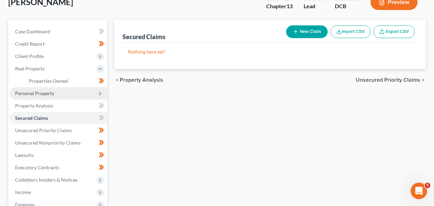
click at [57, 96] on span "Personal Property" at bounding box center [59, 93] width 98 height 12
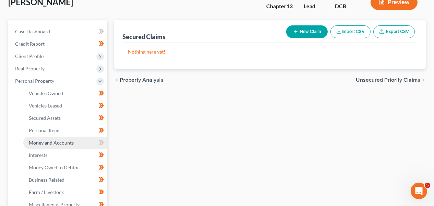
click at [60, 143] on span "Money and Accounts" at bounding box center [51, 143] width 45 height 6
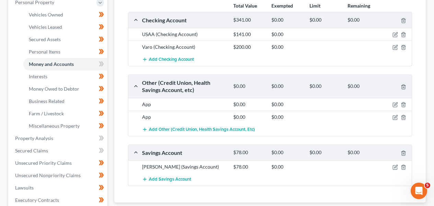
scroll to position [138, 0]
click at [395, 105] on icon "button" at bounding box center [394, 103] width 5 height 5
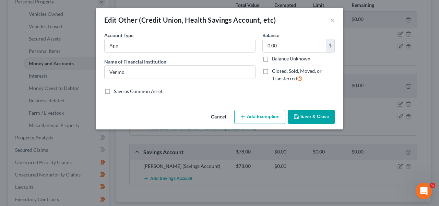
click at [218, 118] on button "Cancel" at bounding box center [218, 117] width 26 height 14
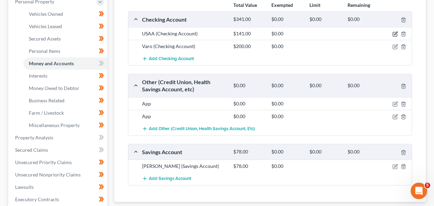
click at [396, 35] on icon "button" at bounding box center [394, 33] width 5 height 5
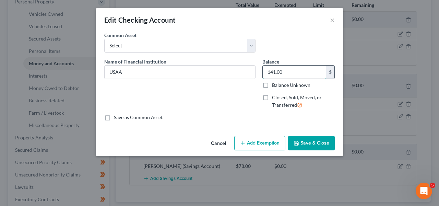
click at [285, 73] on input "141.00" at bounding box center [294, 72] width 63 height 13
type input "312.67"
click at [320, 142] on button "Save & Close" at bounding box center [311, 143] width 47 height 14
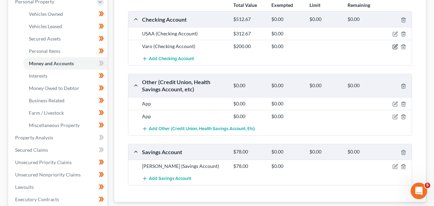
click at [397, 47] on icon "button" at bounding box center [395, 47] width 4 height 4
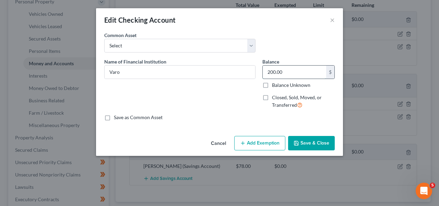
click at [289, 70] on input "200.00" at bounding box center [294, 72] width 63 height 13
type input "0"
click at [331, 138] on button "Save & Close" at bounding box center [311, 143] width 47 height 14
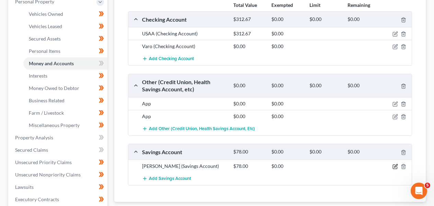
click at [394, 168] on icon "button" at bounding box center [394, 166] width 5 height 5
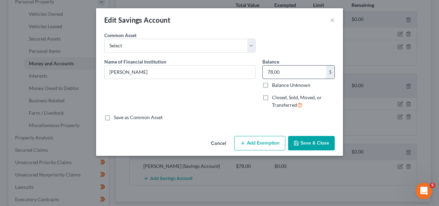
click at [300, 70] on input "78.00" at bounding box center [294, 72] width 63 height 13
type input "7"
click at [304, 143] on button "Save & Close" at bounding box center [311, 143] width 47 height 14
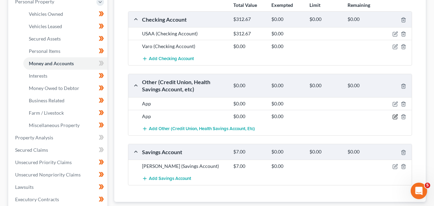
click at [397, 116] on icon "button" at bounding box center [394, 116] width 5 height 5
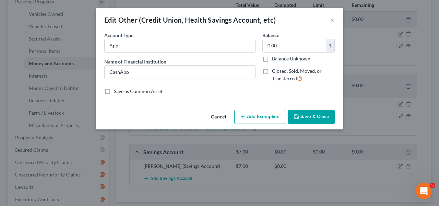
click at [215, 115] on button "Cancel" at bounding box center [218, 117] width 26 height 14
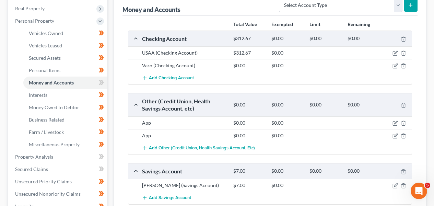
scroll to position [97, 0]
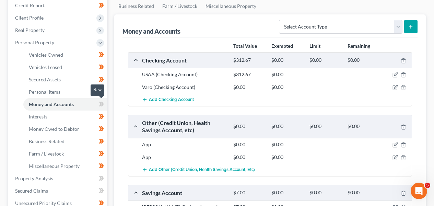
click at [102, 104] on icon at bounding box center [102, 104] width 3 height 5
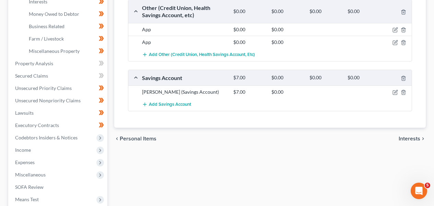
scroll to position [213, 0]
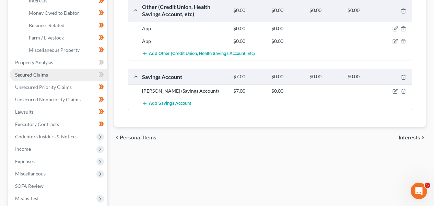
click at [69, 80] on link "Secured Claims" at bounding box center [59, 75] width 98 height 12
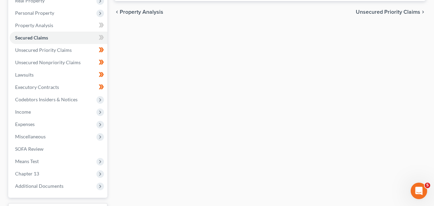
scroll to position [155, 0]
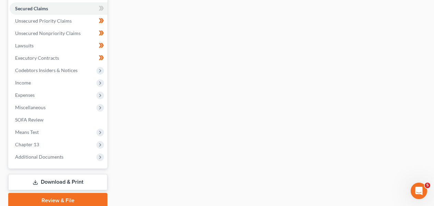
drag, startPoint x: 436, startPoint y: 108, endPoint x: 9, endPoint y: 2, distance: 439.8
click at [87, 83] on span "Income" at bounding box center [59, 82] width 98 height 12
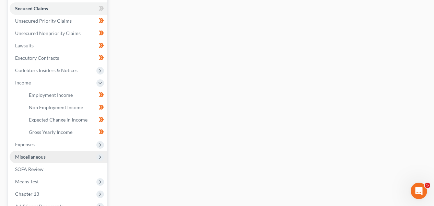
click at [83, 152] on span "Miscellaneous" at bounding box center [59, 157] width 98 height 12
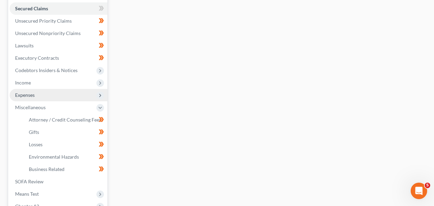
click at [80, 97] on span "Expenses" at bounding box center [59, 95] width 98 height 12
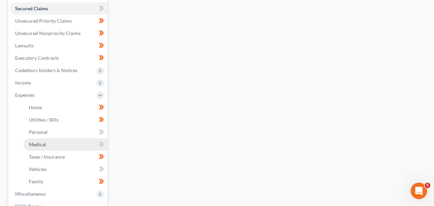
click at [78, 145] on link "Medical" at bounding box center [65, 144] width 84 height 12
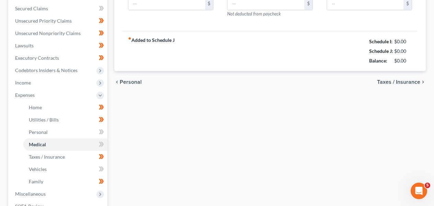
type input "180.00"
type input "15.00"
type input "10.67"
type input "0.00"
type input "80.00"
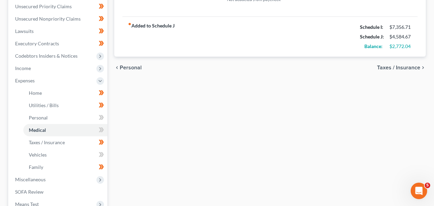
scroll to position [168, 0]
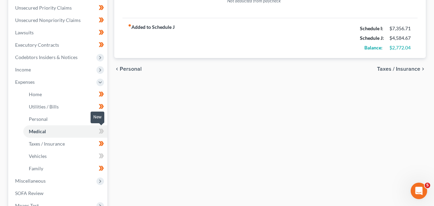
click at [99, 131] on icon at bounding box center [101, 131] width 5 height 9
click at [99, 132] on icon at bounding box center [100, 131] width 3 height 5
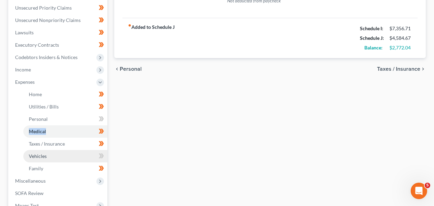
click at [94, 153] on link "Vehicles" at bounding box center [65, 156] width 84 height 12
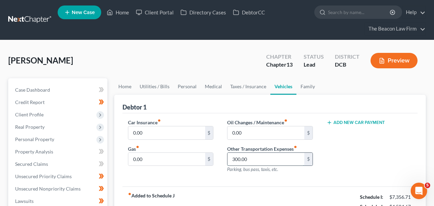
click at [250, 153] on input "300.00" at bounding box center [265, 159] width 76 height 13
type input "150"
click at [396, 150] on div "Add New Car Payment" at bounding box center [369, 149] width 99 height 60
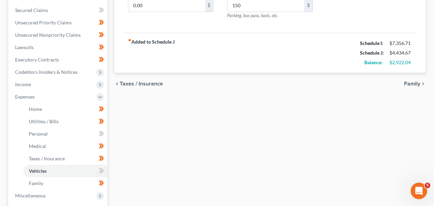
scroll to position [269, 0]
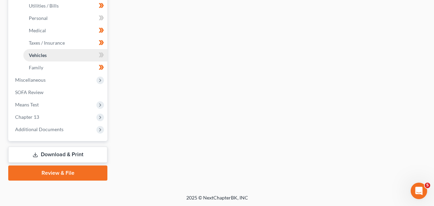
click at [93, 56] on link "Vehicles" at bounding box center [65, 55] width 84 height 12
click at [92, 48] on link "Taxes / Insurance" at bounding box center [65, 43] width 84 height 12
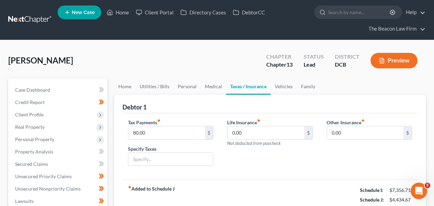
click at [36, 21] on link at bounding box center [30, 20] width 44 height 12
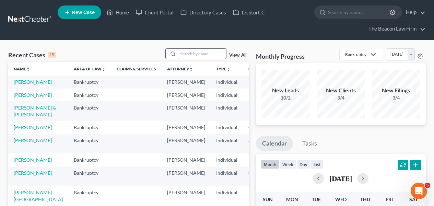
click at [197, 54] on input "search" at bounding box center [202, 54] width 48 height 10
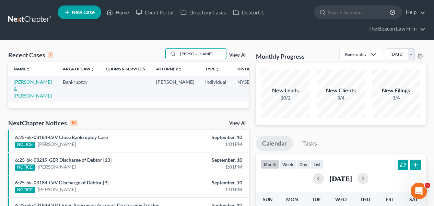
type input "[PERSON_NAME]"
click at [12, 86] on td "[PERSON_NAME] & [PERSON_NAME]" at bounding box center [32, 88] width 49 height 26
click at [27, 87] on link "[PERSON_NAME] & [PERSON_NAME]" at bounding box center [33, 89] width 38 height 20
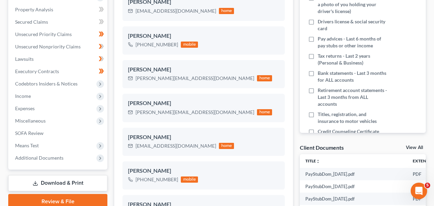
scroll to position [171, 0]
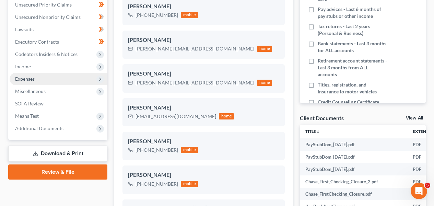
click at [75, 77] on span "Expenses" at bounding box center [59, 79] width 98 height 12
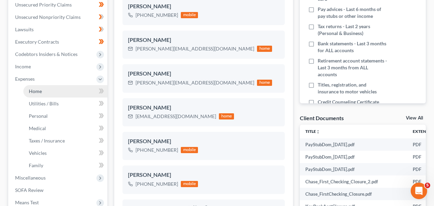
click at [75, 93] on link "Home" at bounding box center [65, 91] width 84 height 12
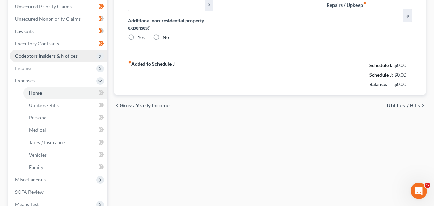
type input "4,662.72"
type input "0.00"
radio input "true"
type input "0.00"
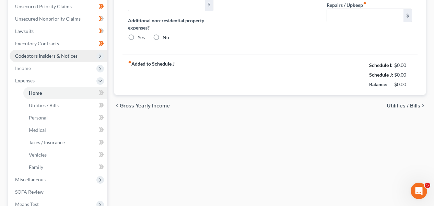
type input "0.00"
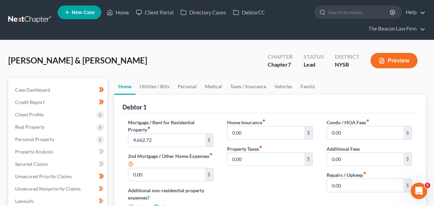
click at [169, 95] on div "Debtor 1" at bounding box center [269, 104] width 295 height 19
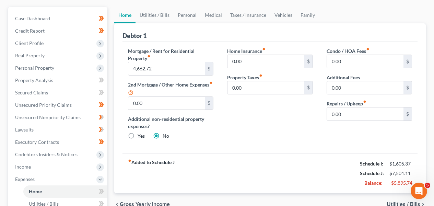
scroll to position [72, 0]
click at [185, 64] on input "4,662.72" at bounding box center [166, 68] width 76 height 13
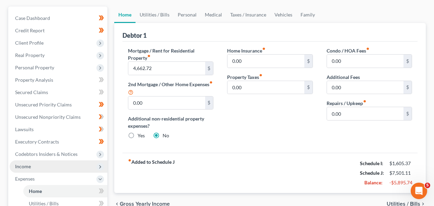
click at [75, 165] on span "Income" at bounding box center [59, 166] width 98 height 12
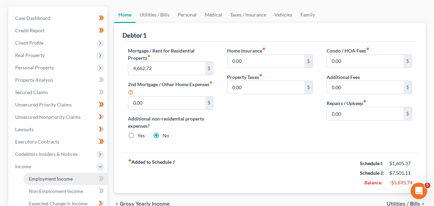
click at [73, 174] on link "Employment Income" at bounding box center [65, 179] width 84 height 12
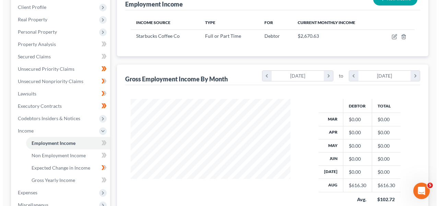
scroll to position [92, 0]
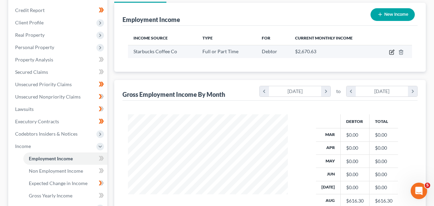
click at [393, 54] on icon "button" at bounding box center [391, 51] width 5 height 5
select select "0"
select select "35"
select select "3"
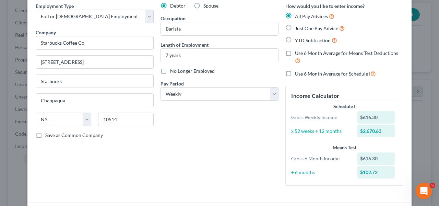
scroll to position [0, 0]
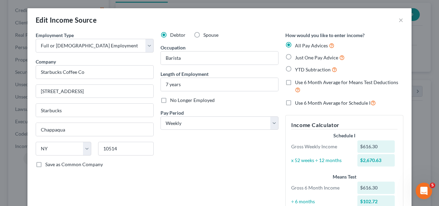
click at [317, 54] on label "Just One Pay Advice" at bounding box center [320, 58] width 50 height 8
click at [302, 54] on input "Just One Pay Advice" at bounding box center [300, 56] width 4 height 4
radio input "true"
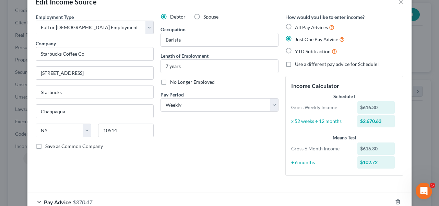
scroll to position [61, 0]
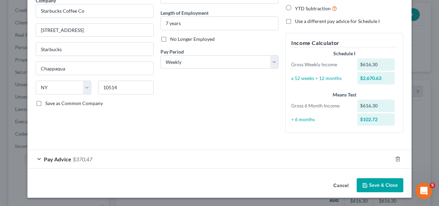
click at [293, 152] on div "Pay Advice $370.47" at bounding box center [209, 159] width 365 height 18
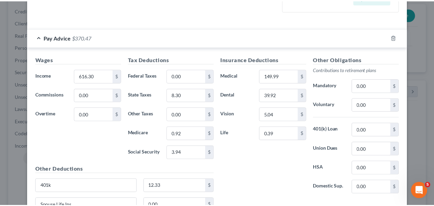
scroll to position [267, 0]
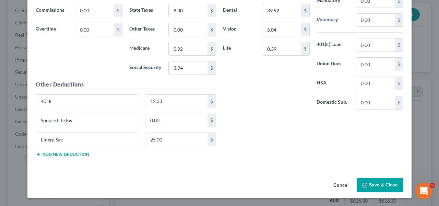
click at [381, 186] on button "Save & Close" at bounding box center [380, 185] width 47 height 14
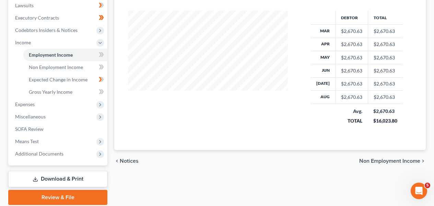
scroll to position [194, 0]
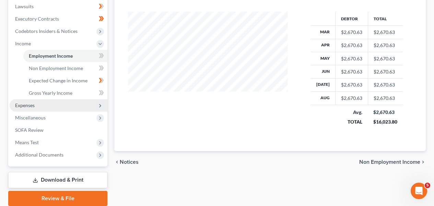
click at [66, 103] on span "Expenses" at bounding box center [59, 105] width 98 height 12
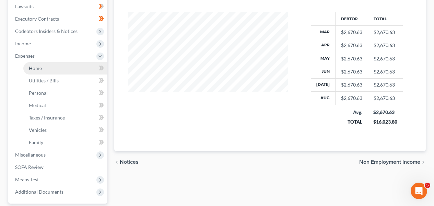
click at [73, 70] on link "Home" at bounding box center [65, 68] width 84 height 12
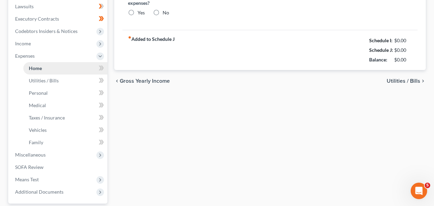
type input "4,662.72"
type input "0.00"
radio input "true"
type input "0.00"
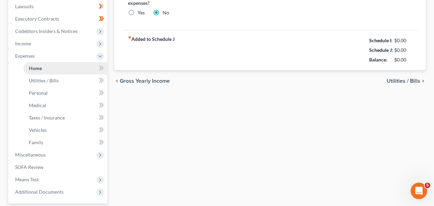
type input "0.00"
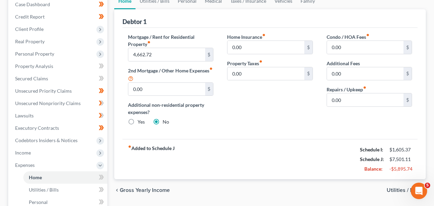
scroll to position [60, 0]
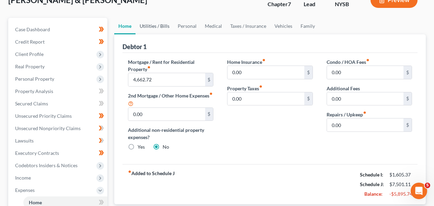
click at [162, 28] on link "Utilities / Bills" at bounding box center [154, 26] width 38 height 16
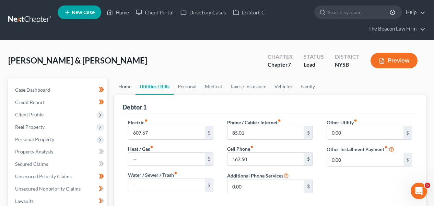
click at [118, 88] on link "Home" at bounding box center [124, 86] width 21 height 16
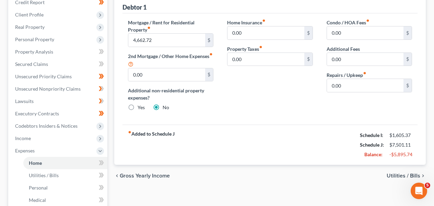
scroll to position [100, 0]
click at [70, 63] on link "Secured Claims" at bounding box center [59, 64] width 98 height 12
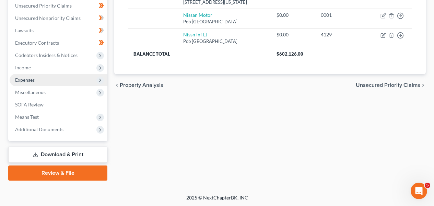
click at [58, 79] on span "Expenses" at bounding box center [59, 80] width 98 height 12
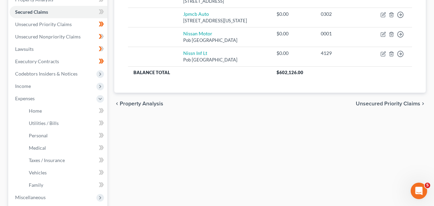
scroll to position [152, 0]
click at [60, 106] on link "Home" at bounding box center [65, 110] width 84 height 12
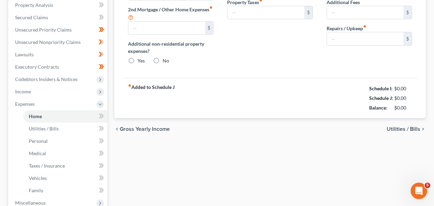
type input "4,662.72"
type input "0.00"
radio input "true"
type input "0.00"
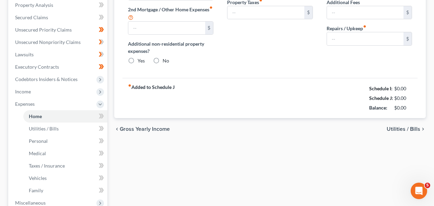
type input "0.00"
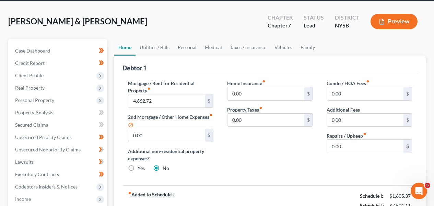
scroll to position [45, 0]
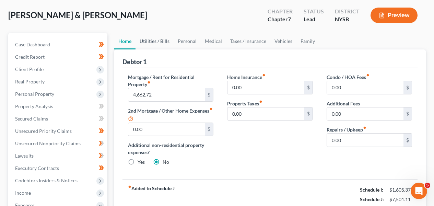
click at [166, 43] on link "Utilities / Bills" at bounding box center [154, 41] width 38 height 16
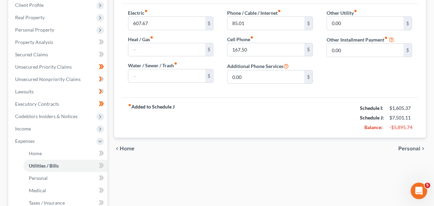
scroll to position [110, 0]
click at [103, 154] on icon at bounding box center [101, 153] width 5 height 9
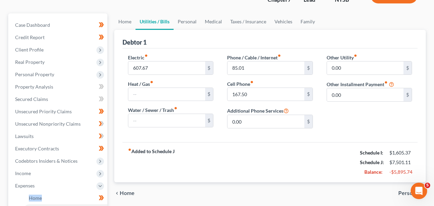
scroll to position [64, 0]
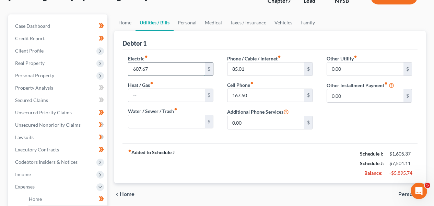
click at [182, 68] on input "607.67" at bounding box center [166, 68] width 76 height 13
click at [183, 93] on input "text" at bounding box center [166, 95] width 76 height 13
click at [185, 67] on input "225" at bounding box center [166, 68] width 76 height 13
click at [175, 93] on input "text" at bounding box center [166, 95] width 76 height 13
click at [186, 127] on input "text" at bounding box center [166, 121] width 76 height 13
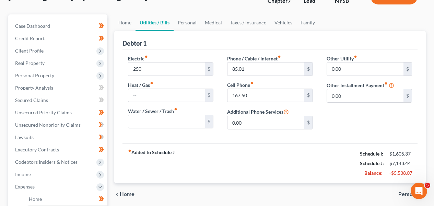
click at [139, 107] on div "Electric fiber_manual_record 250 $ Heat / Gas fiber_manual_record $ Water / Sew…" at bounding box center [170, 95] width 99 height 80
click at [139, 115] on div "$" at bounding box center [170, 122] width 85 height 14
click at [139, 120] on input "text" at bounding box center [166, 121] width 76 height 13
click at [157, 122] on input "text" at bounding box center [166, 121] width 76 height 13
click at [148, 105] on div "Electric fiber_manual_record 250 $ Heat / Gas fiber_manual_record $ Water / Sew…" at bounding box center [170, 95] width 99 height 80
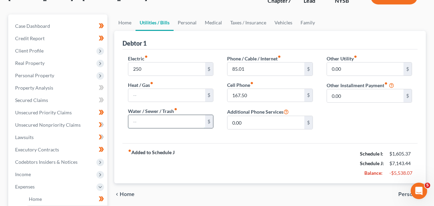
click at [148, 119] on input "text" at bounding box center [166, 121] width 76 height 13
click at [141, 94] on input "text" at bounding box center [166, 95] width 76 height 13
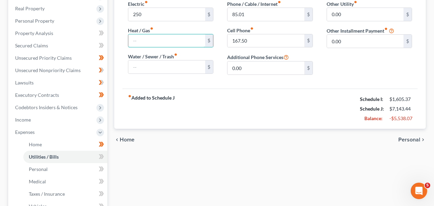
scroll to position [119, 0]
click at [102, 158] on icon at bounding box center [101, 156] width 5 height 9
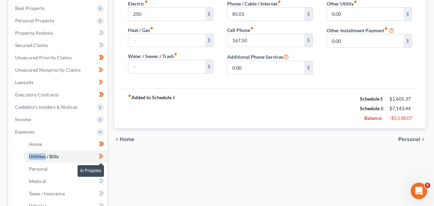
click at [102, 158] on icon at bounding box center [101, 156] width 5 height 9
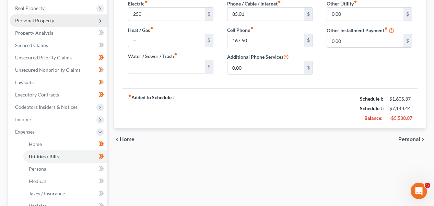
click at [69, 20] on span "Personal Property" at bounding box center [59, 20] width 98 height 12
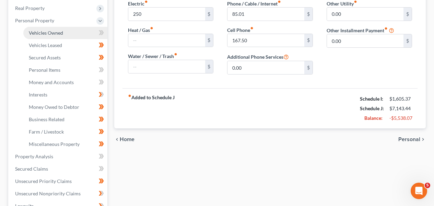
click at [68, 28] on link "Vehicles Owned" at bounding box center [65, 33] width 84 height 12
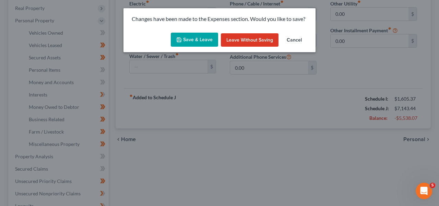
click at [181, 34] on button "Save & Leave" at bounding box center [194, 40] width 47 height 14
type input "250.00"
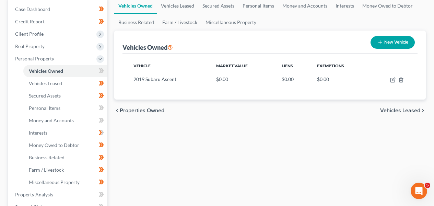
scroll to position [92, 0]
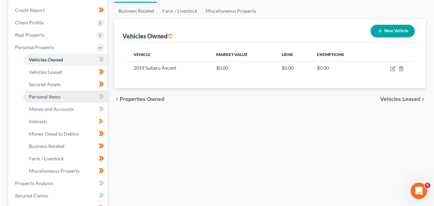
click at [39, 97] on span "Personal Items" at bounding box center [45, 97] width 32 height 6
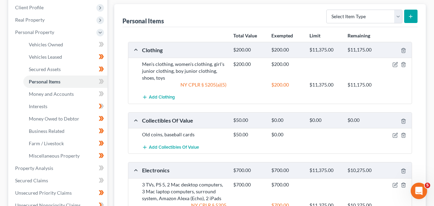
scroll to position [107, 0]
click at [33, 97] on link "Money and Accounts" at bounding box center [65, 93] width 84 height 12
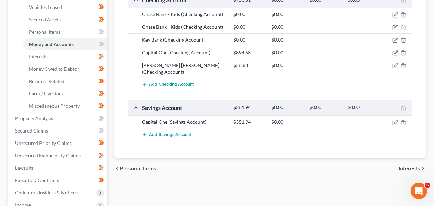
scroll to position [172, 0]
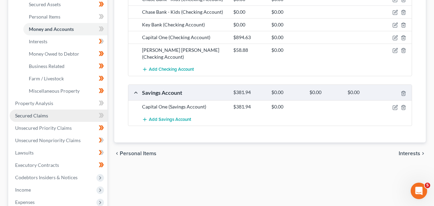
click at [63, 118] on link "Secured Claims" at bounding box center [59, 115] width 98 height 12
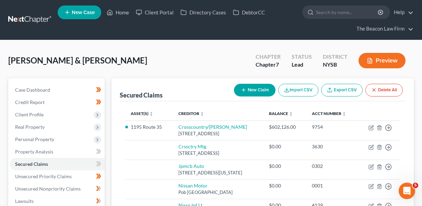
scroll to position [170, 0]
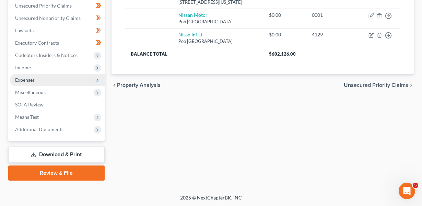
click at [34, 79] on span "Expenses" at bounding box center [25, 80] width 20 height 6
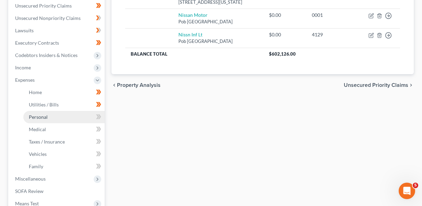
click at [40, 117] on span "Personal" at bounding box center [38, 117] width 19 height 6
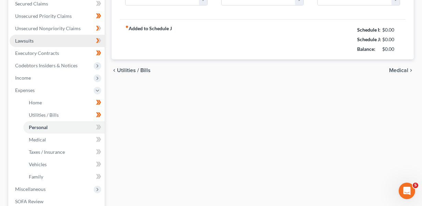
type input "1,000.00"
type input "50.00"
type input "0.00"
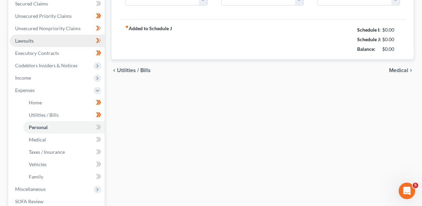
type input "0.00"
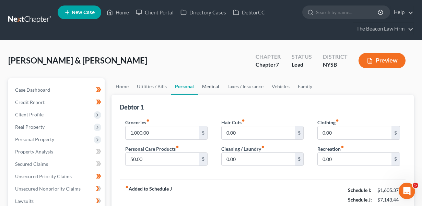
click at [211, 82] on link "Medical" at bounding box center [210, 86] width 25 height 16
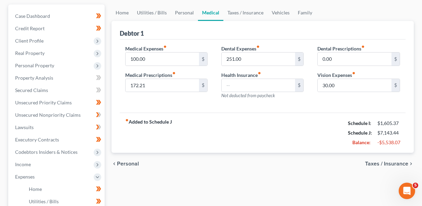
scroll to position [73, 0]
click at [246, 14] on link "Taxes / Insurance" at bounding box center [245, 13] width 44 height 16
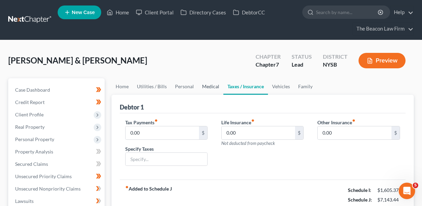
click at [208, 90] on link "Medical" at bounding box center [210, 86] width 25 height 16
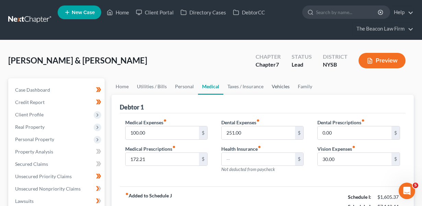
click at [277, 88] on link "Vehicles" at bounding box center [281, 86] width 26 height 16
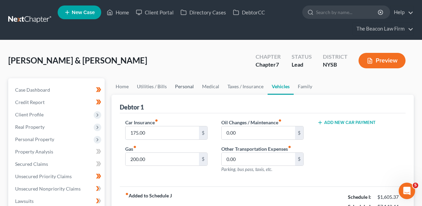
click at [184, 90] on link "Personal" at bounding box center [184, 86] width 27 height 16
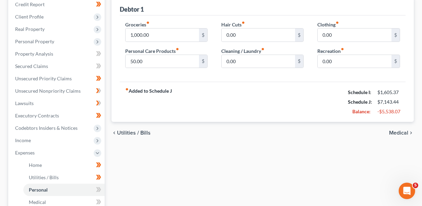
scroll to position [18, 0]
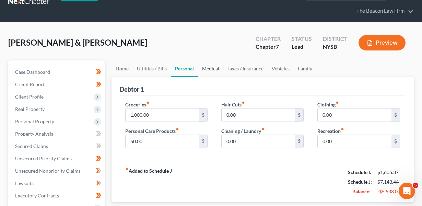
click at [214, 66] on link "Medical" at bounding box center [210, 68] width 25 height 16
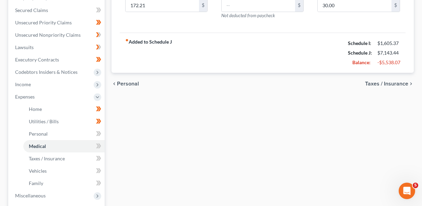
scroll to position [175, 0]
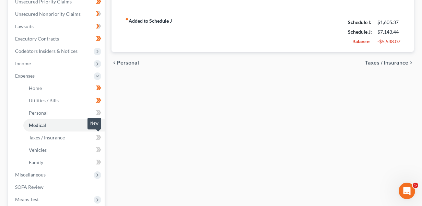
click at [98, 137] on icon at bounding box center [97, 137] width 3 height 5
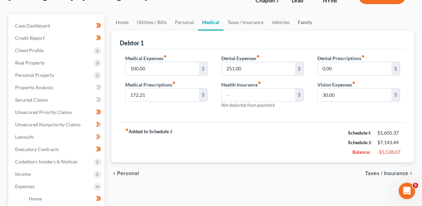
click at [305, 20] on link "Family" at bounding box center [305, 22] width 23 height 16
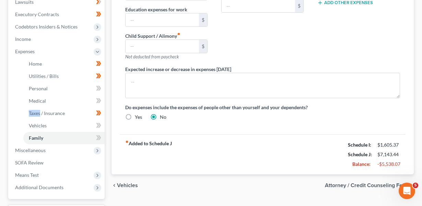
scroll to position [199, 0]
click at [96, 137] on icon at bounding box center [98, 137] width 5 height 9
click at [66, 99] on link "Medical" at bounding box center [63, 100] width 81 height 12
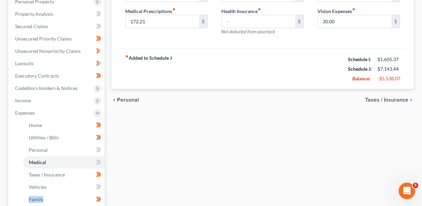
scroll to position [138, 0]
click at [102, 163] on span at bounding box center [99, 162] width 12 height 10
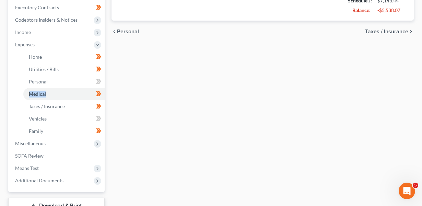
scroll to position [205, 0]
click at [77, 119] on link "Vehicles" at bounding box center [63, 119] width 81 height 12
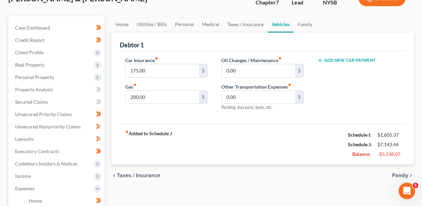
scroll to position [62, 0]
click at [172, 69] on input "175.00" at bounding box center [163, 70] width 74 height 13
click at [190, 92] on input "200.00" at bounding box center [163, 96] width 74 height 13
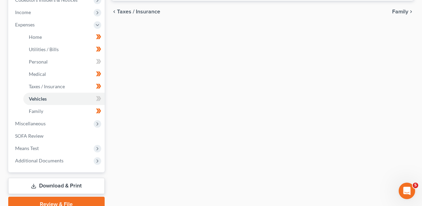
scroll to position [243, 0]
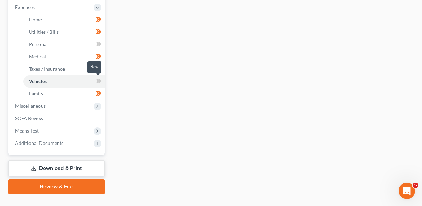
click at [98, 81] on icon at bounding box center [98, 81] width 5 height 9
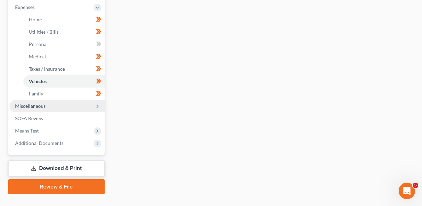
click at [54, 106] on span "Miscellaneous" at bounding box center [57, 106] width 95 height 12
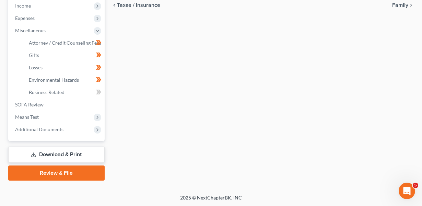
scroll to position [33, 0]
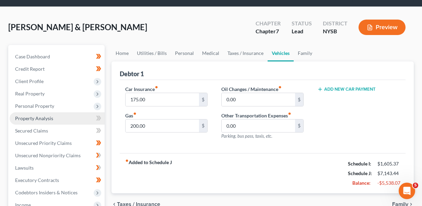
click at [45, 119] on span "Property Analysis" at bounding box center [34, 118] width 38 height 6
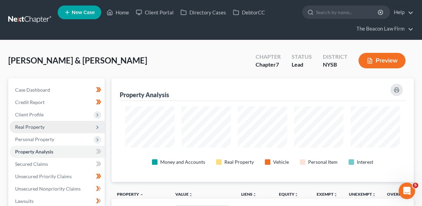
scroll to position [342896, 342697]
click at [50, 128] on span "Real Property" at bounding box center [57, 127] width 95 height 12
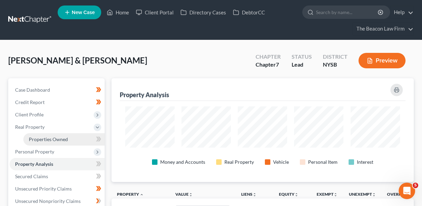
click at [69, 139] on link "Properties Owned" at bounding box center [63, 139] width 81 height 12
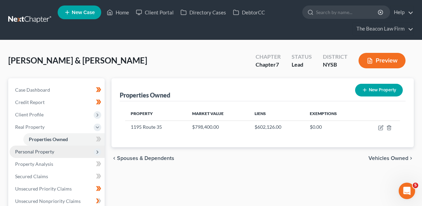
click at [72, 152] on span "Personal Property" at bounding box center [57, 151] width 95 height 12
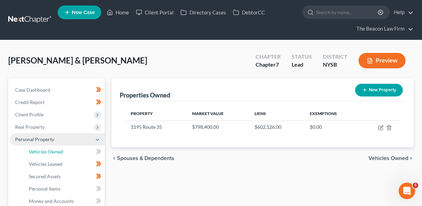
click at [72, 152] on link "Vehicles Owned" at bounding box center [63, 151] width 81 height 12
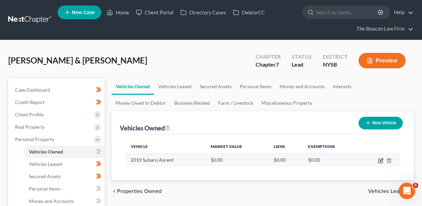
click at [379, 161] on icon "button" at bounding box center [380, 160] width 5 height 5
select select "0"
select select "7"
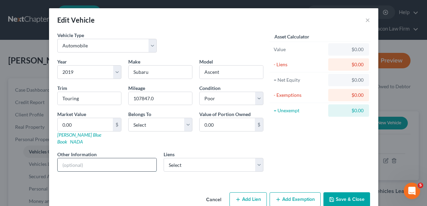
click at [119, 158] on input "text" at bounding box center [107, 164] width 99 height 13
click at [64, 133] on link "[PERSON_NAME] Blue Book" at bounding box center [79, 138] width 44 height 13
click at [143, 96] on input "107847.0" at bounding box center [160, 98] width 63 height 13
click at [141, 99] on input "107847.0" at bounding box center [160, 98] width 63 height 13
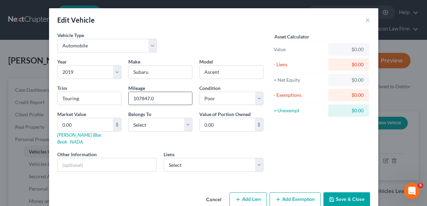
click at [141, 99] on input "107847.0" at bounding box center [160, 98] width 63 height 13
click at [203, 107] on div "Year Select 2026 2025 2024 2023 2022 2021 2020 2019 2018 2017 2016 2015 2014 20…" at bounding box center [160, 117] width 213 height 119
click at [207, 102] on select "Select Excellent Very Good Good Fair Poor" at bounding box center [231, 99] width 64 height 14
click at [210, 97] on select "Select Excellent Very Good Good Fair Poor" at bounding box center [231, 99] width 64 height 14
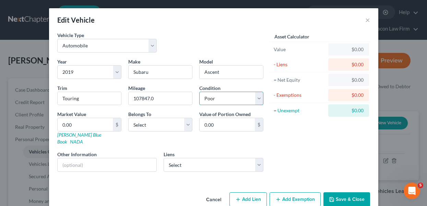
select select "3"
click at [91, 124] on input "0.00" at bounding box center [85, 124] width 55 height 13
type input "1"
type input "1.00"
type input "13"
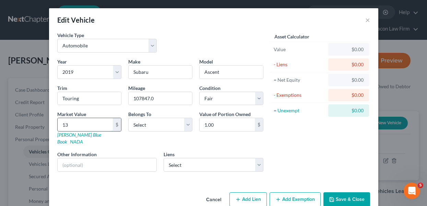
type input "13.00"
type input "130"
type input "130.00"
type input "1300"
type input "1,300.00"
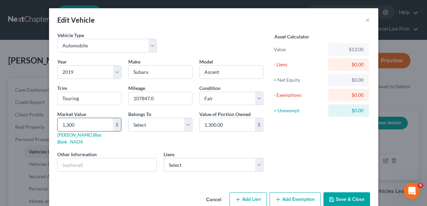
type input "1,3000"
type input "13,000.00"
type input "13,000"
click at [171, 123] on select "Select Debtor 1 Only Debtor 2 Only Debtor 1 And Debtor 2 Only At Least One Of T…" at bounding box center [160, 125] width 64 height 14
select select "0"
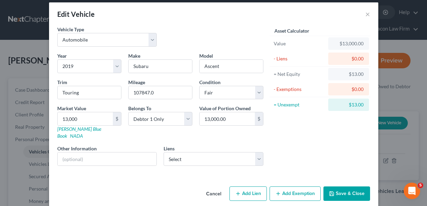
scroll to position [7, 0]
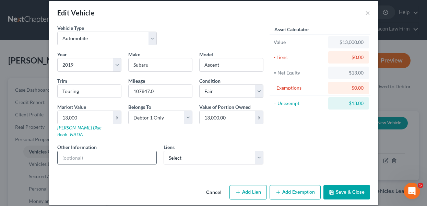
click at [113, 152] on input "text" at bounding box center [107, 157] width 99 height 13
paste input "VIN: [US_VEHICLE_IDENTIFICATION_NUMBER] Print"
type input "VIN: [US_VEHICLE_IDENTIFICATION_NUMBER]"
click at [338, 186] on button "Save & Close" at bounding box center [346, 192] width 47 height 14
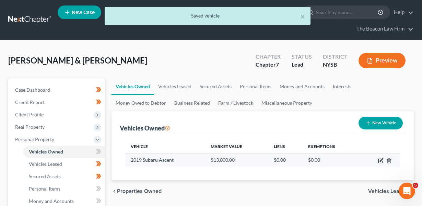
click at [383, 159] on icon "button" at bounding box center [380, 160] width 5 height 5
select select "0"
select select "7"
select select "3"
select select "0"
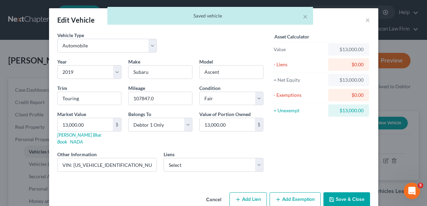
click at [305, 192] on button "Add Exemption" at bounding box center [295, 199] width 51 height 14
select select "2"
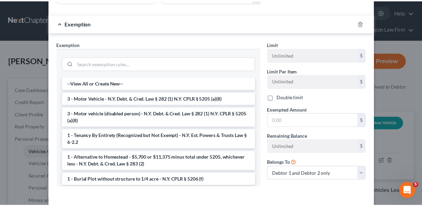
scroll to position [169, 0]
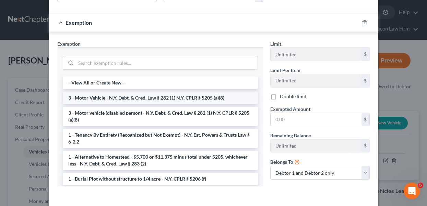
click at [224, 92] on li "3 - Motor Vehicle - N.Y. Debt. & Cred. Law § 282 (1) N.Y. CPLR § 5205 (a)(8)" at bounding box center [160, 98] width 195 height 12
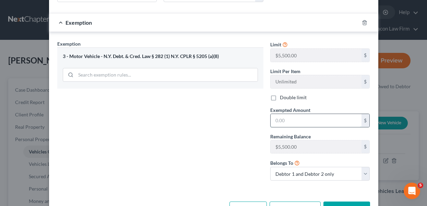
click at [282, 115] on input "text" at bounding box center [316, 120] width 91 height 13
type input "5,500"
click at [345, 201] on button "Save & Close" at bounding box center [346, 208] width 47 height 14
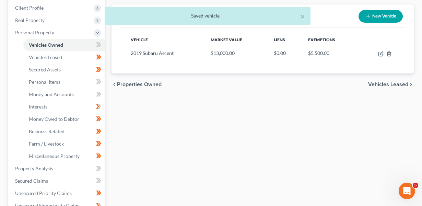
scroll to position [114, 0]
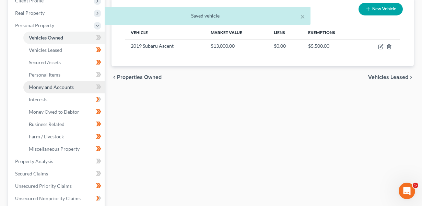
click at [74, 86] on link "Money and Accounts" at bounding box center [63, 87] width 81 height 12
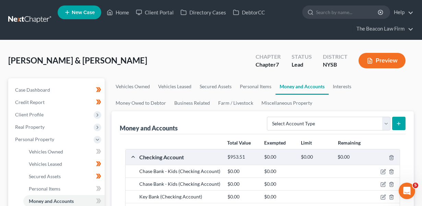
scroll to position [199, 0]
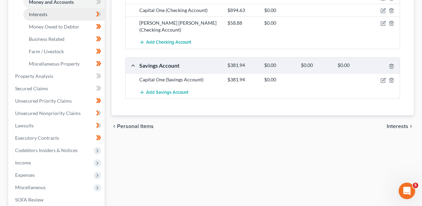
click at [69, 14] on link "Interests" at bounding box center [63, 14] width 81 height 12
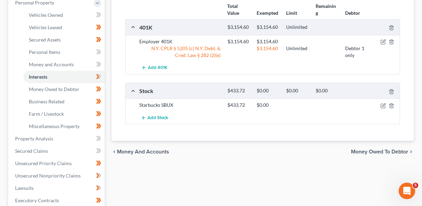
scroll to position [114, 0]
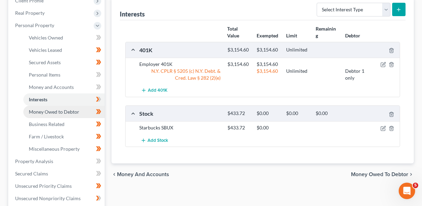
click at [74, 116] on link "Money Owed to Debtor" at bounding box center [63, 112] width 81 height 12
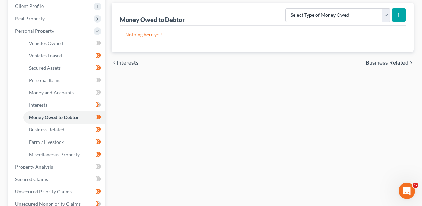
scroll to position [132, 0]
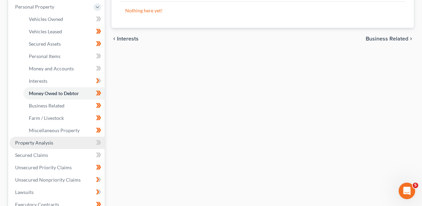
click at [53, 144] on link "Property Analysis" at bounding box center [57, 143] width 95 height 12
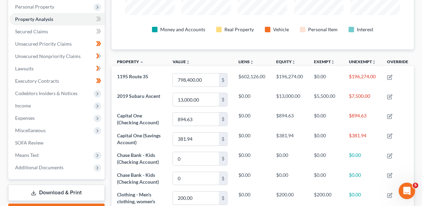
scroll to position [114, 0]
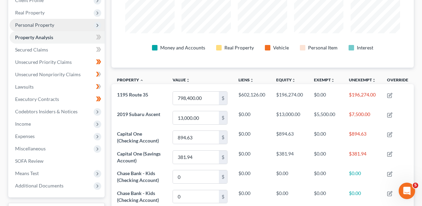
click at [38, 27] on span "Personal Property" at bounding box center [57, 25] width 95 height 12
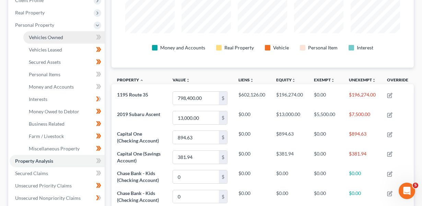
click at [39, 39] on span "Vehicles Owned" at bounding box center [46, 37] width 34 height 6
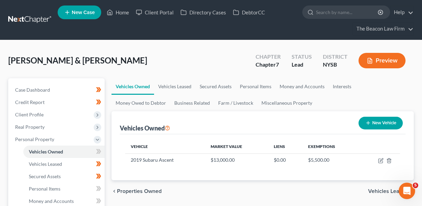
click at [93, 151] on span at bounding box center [99, 152] width 12 height 10
click at [81, 201] on link "Money and Accounts" at bounding box center [63, 201] width 81 height 12
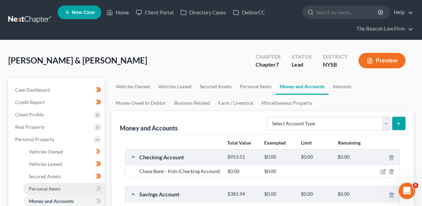
click at [78, 188] on link "Personal Items" at bounding box center [63, 188] width 81 height 12
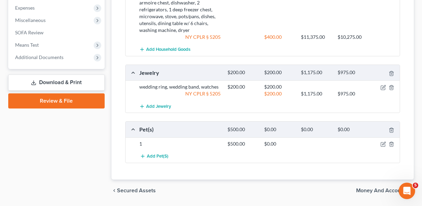
scroll to position [366, 0]
click at [390, 145] on icon "button" at bounding box center [391, 144] width 3 height 4
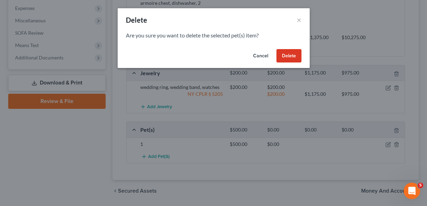
click at [270, 44] on div "Are you sure you want to delete the selected pet(s) item?" at bounding box center [214, 39] width 192 height 15
click at [285, 58] on button "Delete" at bounding box center [288, 56] width 25 height 14
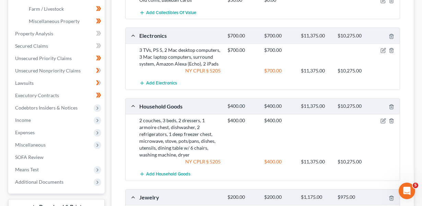
scroll to position [241, 0]
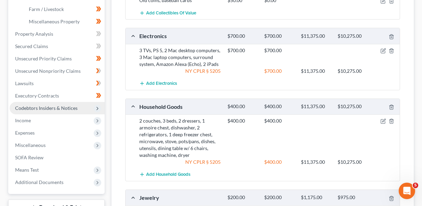
click at [88, 111] on span "Codebtors Insiders & Notices" at bounding box center [57, 108] width 95 height 12
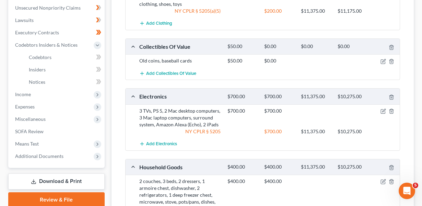
scroll to position [179, 0]
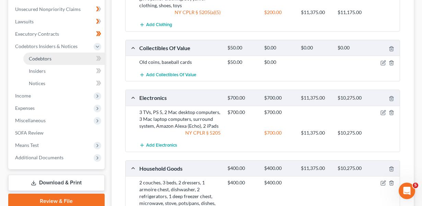
click at [34, 60] on span "Codebtors" at bounding box center [40, 59] width 23 height 6
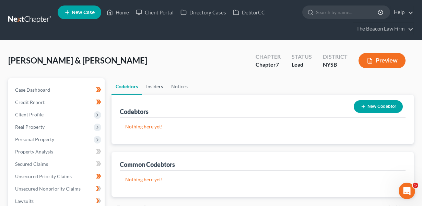
click at [157, 87] on link "Insiders" at bounding box center [154, 86] width 25 height 16
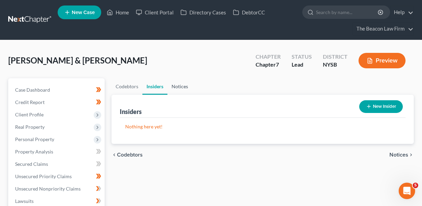
click at [176, 87] on link "Notices" at bounding box center [179, 86] width 25 height 16
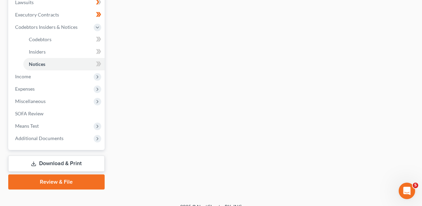
scroll to position [190, 0]
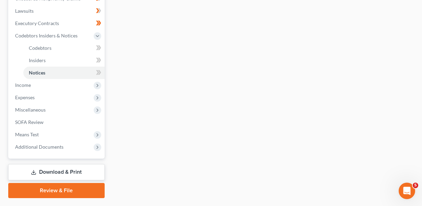
click at [95, 60] on div "New" at bounding box center [94, 68] width 14 height 16
click at [96, 58] on icon at bounding box center [97, 60] width 3 height 5
click at [97, 67] on link "Notices" at bounding box center [63, 73] width 81 height 12
click at [97, 69] on icon at bounding box center [98, 72] width 5 height 9
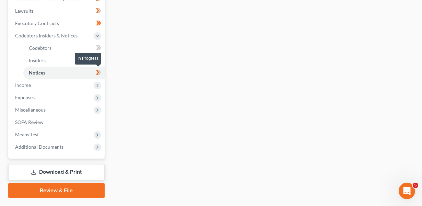
click at [100, 72] on icon at bounding box center [98, 72] width 5 height 9
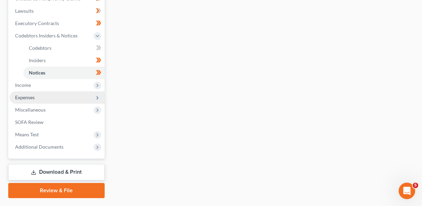
click at [74, 98] on span "Expenses" at bounding box center [57, 97] width 95 height 12
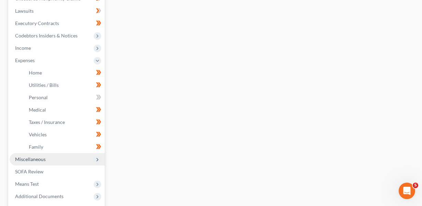
click at [71, 158] on span "Miscellaneous" at bounding box center [57, 159] width 95 height 12
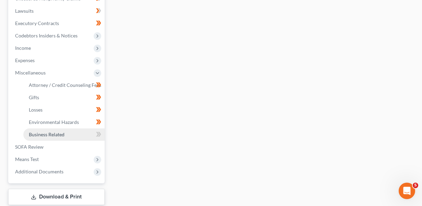
click at [73, 134] on link "Business Related" at bounding box center [63, 134] width 81 height 12
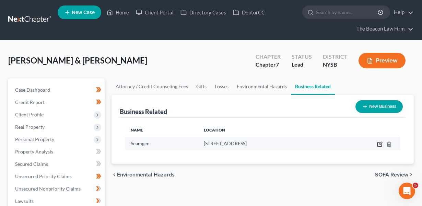
click at [378, 143] on icon "button" at bounding box center [379, 143] width 5 height 5
select select "sole_proprietor"
select select "4"
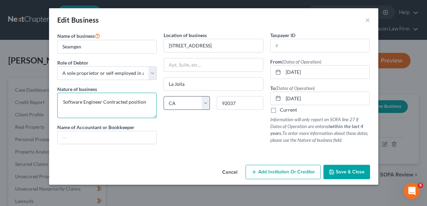
drag, startPoint x: 108, startPoint y: 104, endPoint x: 170, endPoint y: 105, distance: 61.8
click at [170, 105] on div "Name of business * Seamgen Role of Debtor * Select A member of a limited liabil…" at bounding box center [214, 93] width 320 height 123
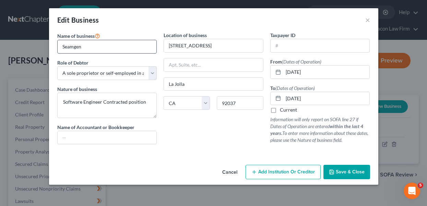
click at [113, 49] on input "Seamgen" at bounding box center [107, 46] width 99 height 13
click at [228, 178] on button "Cancel" at bounding box center [230, 172] width 26 height 14
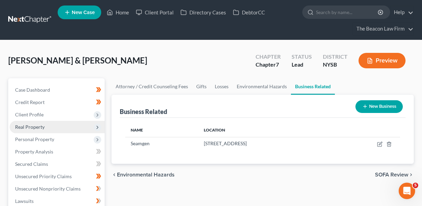
click at [59, 124] on span "Real Property" at bounding box center [57, 127] width 95 height 12
click at [59, 125] on span "Real Property" at bounding box center [57, 127] width 95 height 12
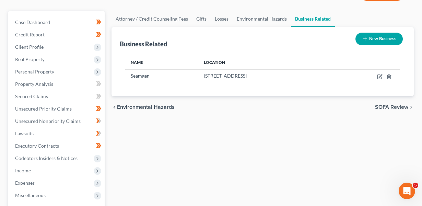
scroll to position [75, 0]
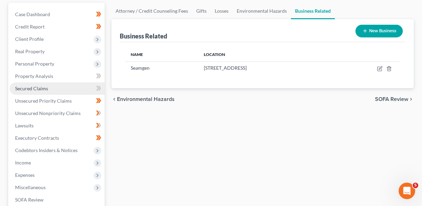
click at [68, 87] on link "Secured Claims" at bounding box center [57, 88] width 95 height 12
